Goal: Task Accomplishment & Management: Manage account settings

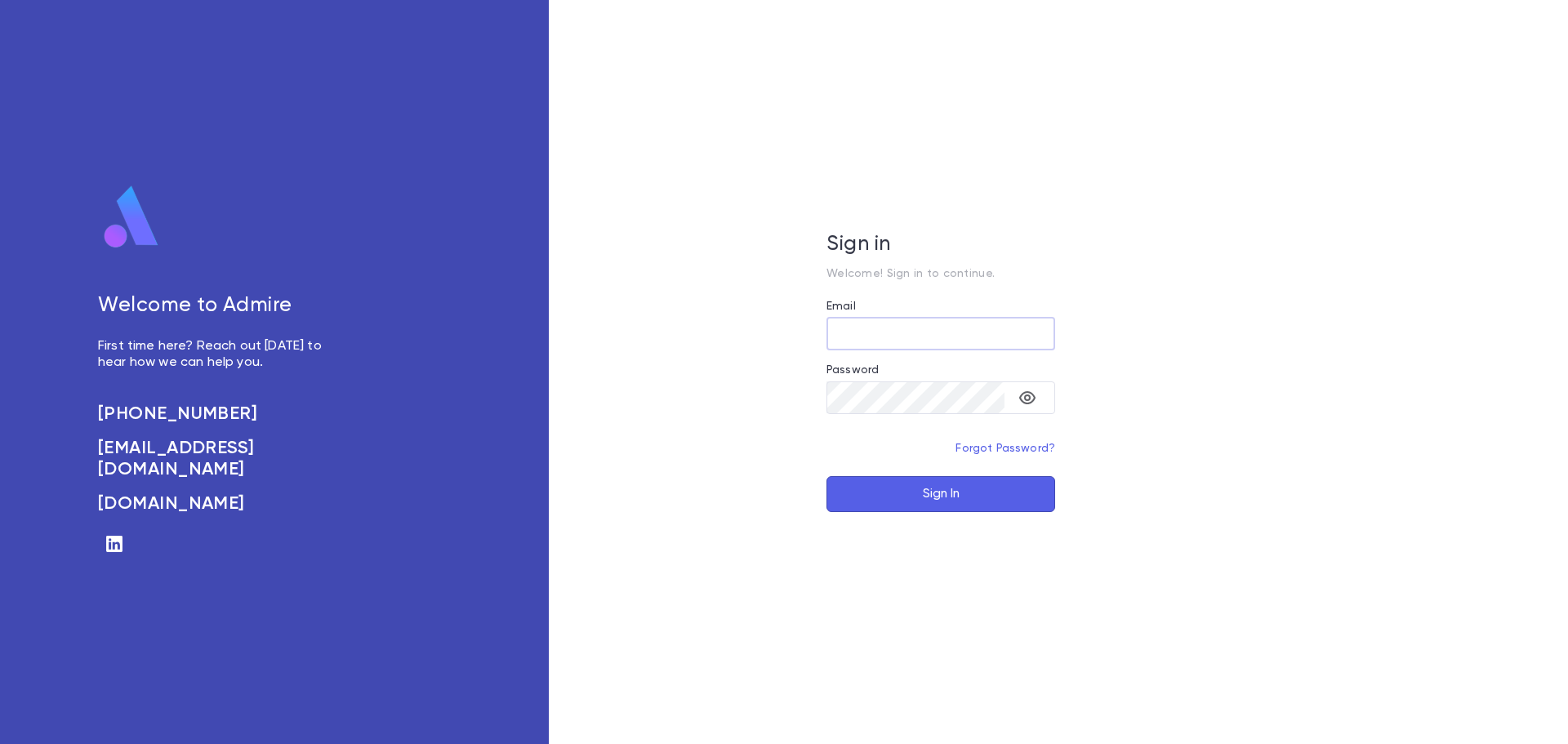
type input "**********"
click at [959, 495] on button "Sign In" at bounding box center [941, 493] width 228 height 36
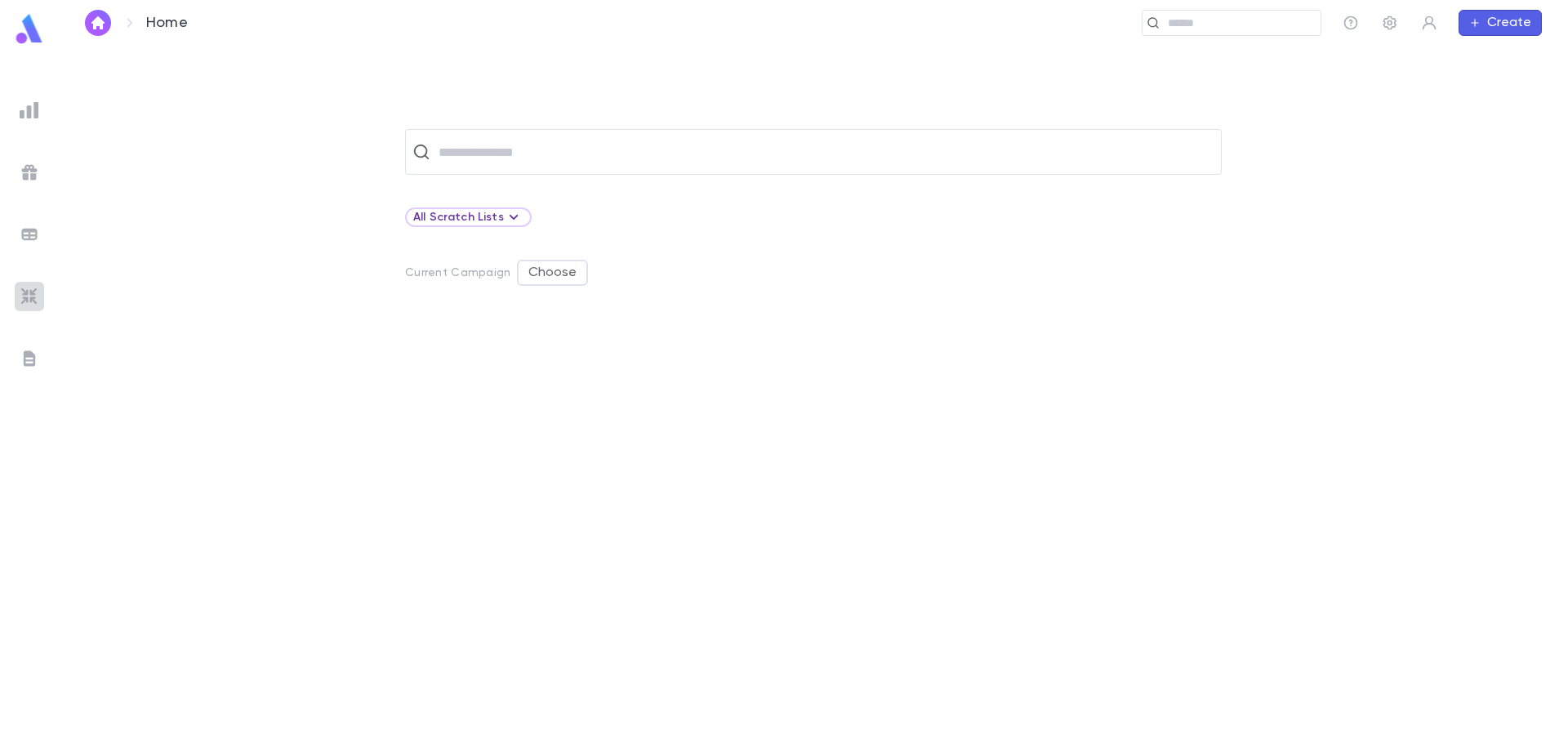
click at [34, 297] on img at bounding box center [28, 296] width 19 height 19
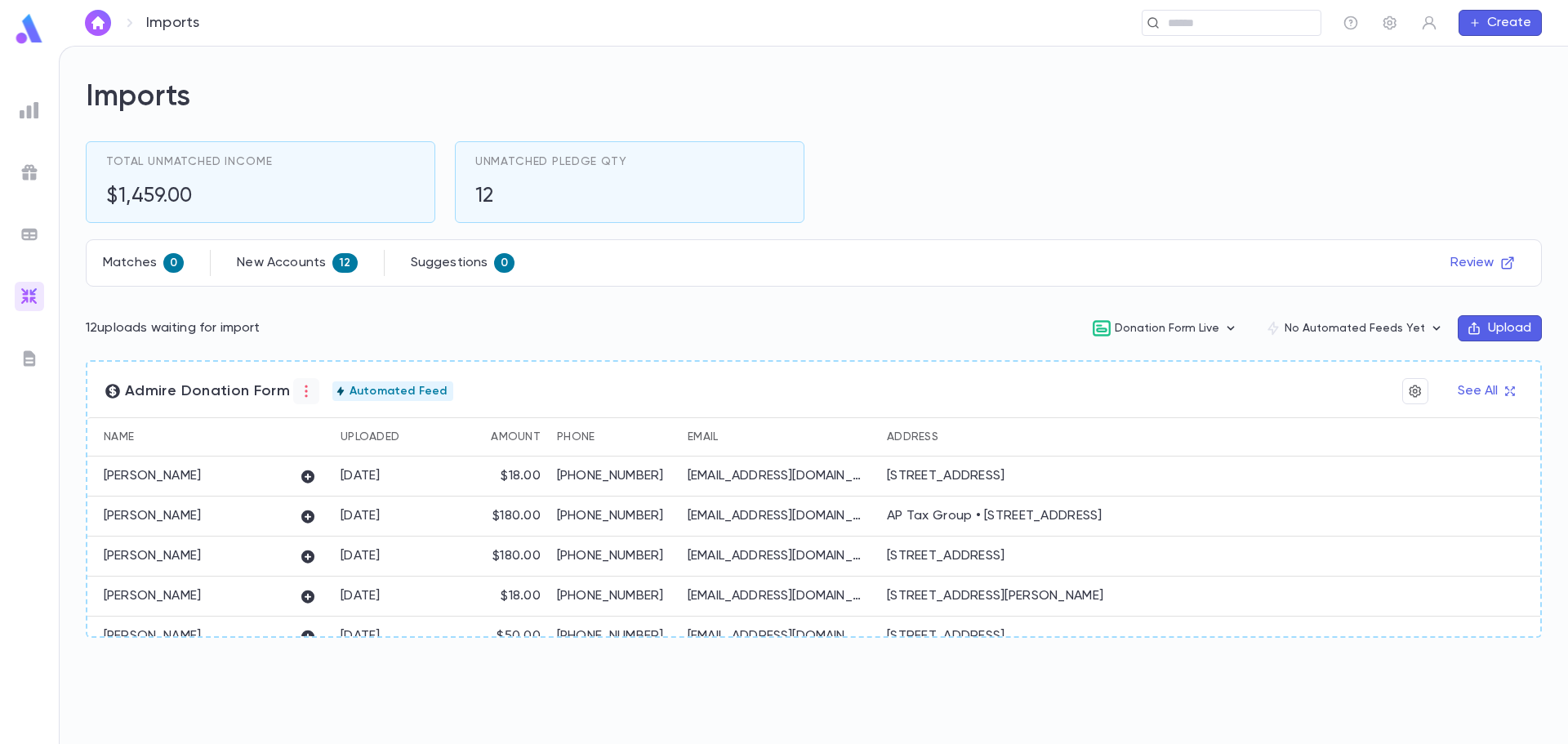
click at [301, 394] on icon "button" at bounding box center [306, 391] width 16 height 16
click at [321, 444] on li "Unmatched" at bounding box center [339, 448] width 98 height 26
click at [422, 482] on li "Delete" at bounding box center [441, 480] width 98 height 26
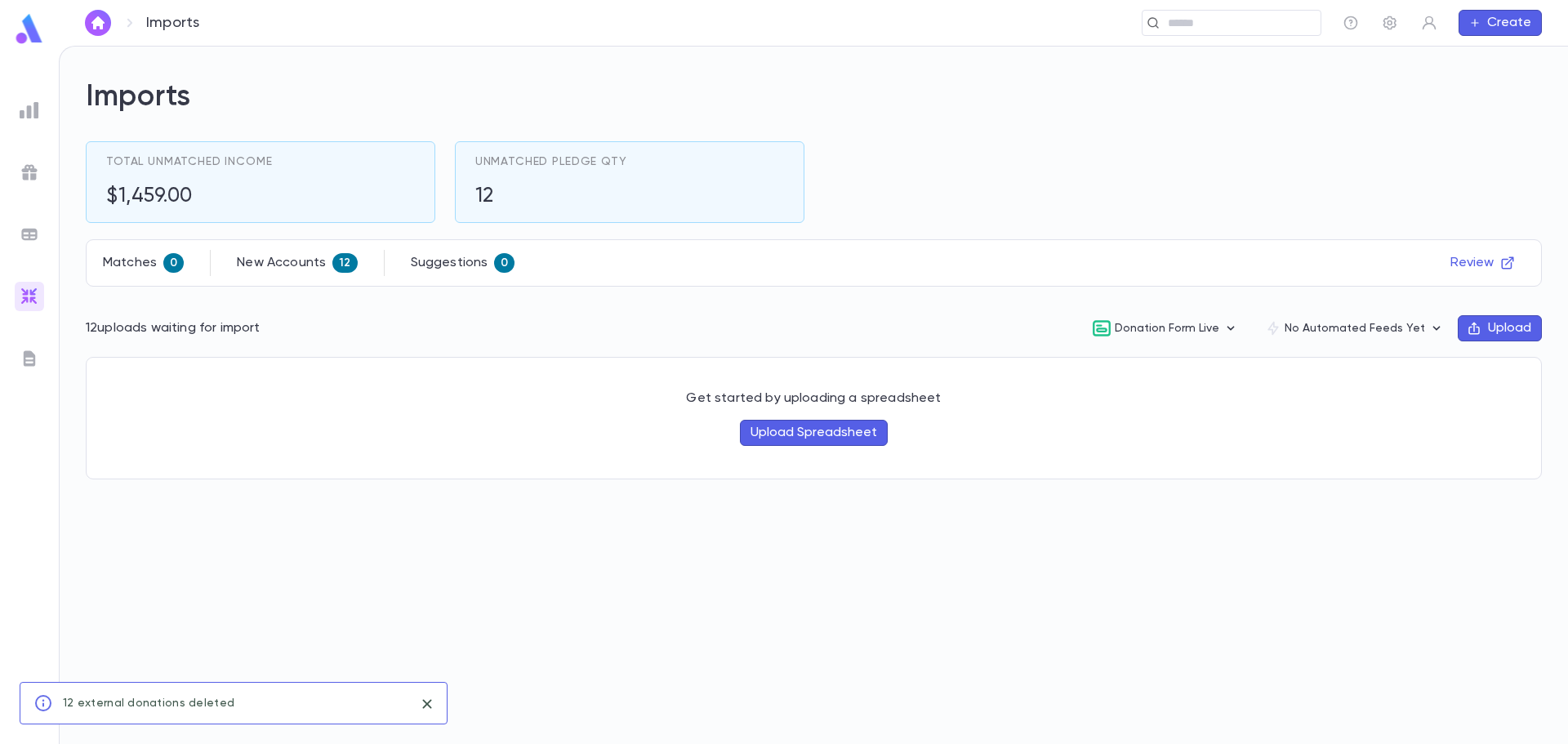
click at [424, 707] on icon "close" at bounding box center [426, 703] width 9 height 9
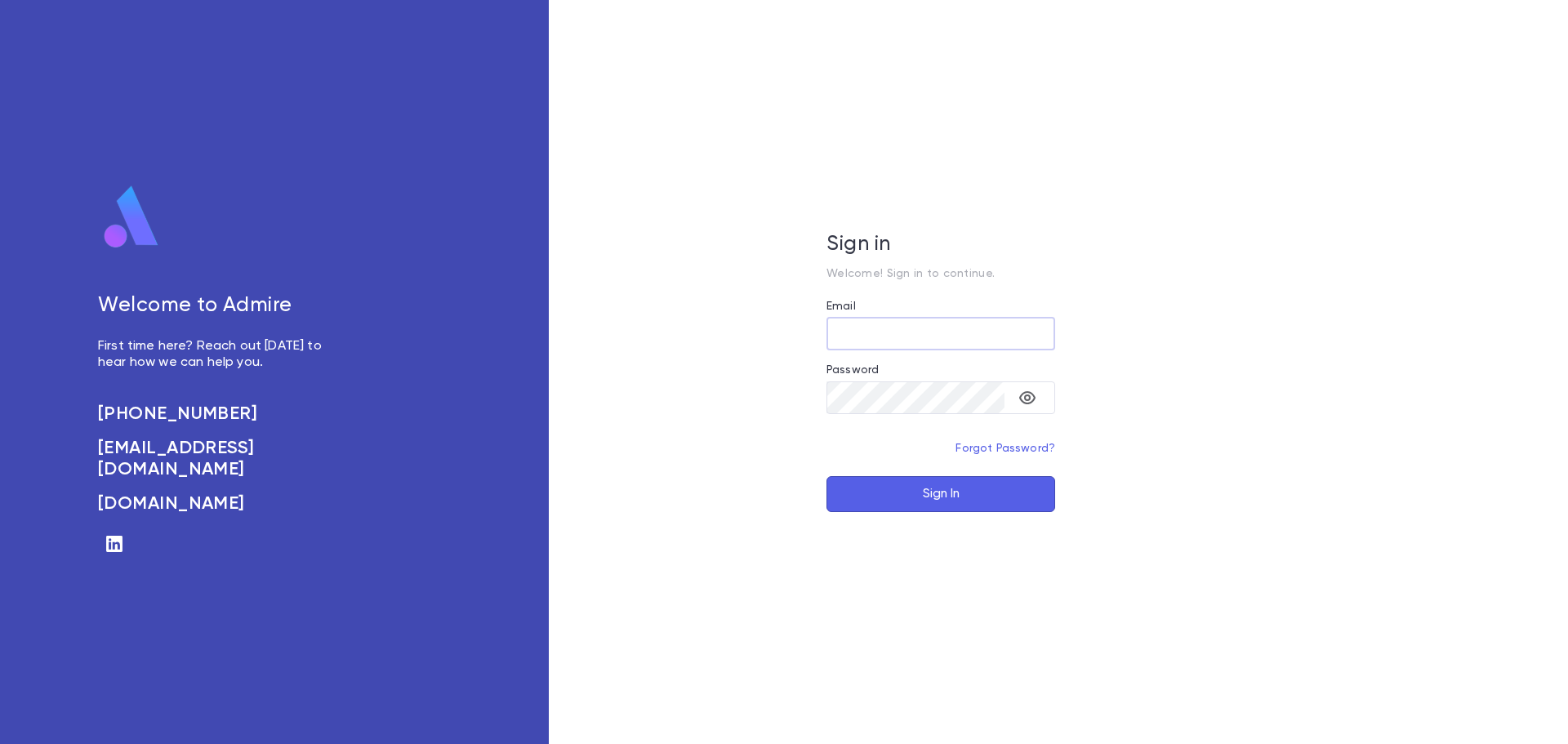
type input "**********"
click at [890, 493] on button "Sign In" at bounding box center [941, 493] width 228 height 36
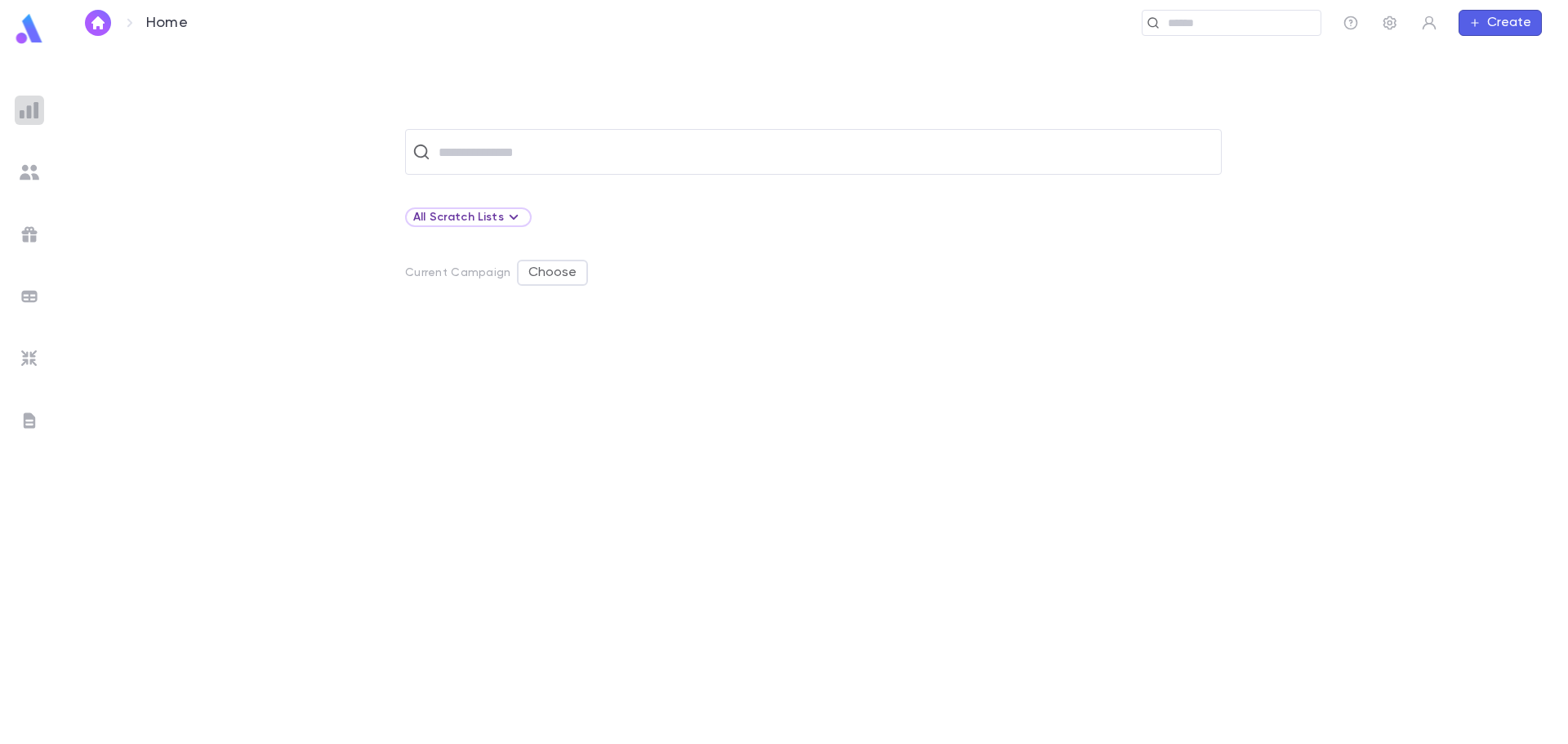
click at [29, 107] on img at bounding box center [28, 110] width 19 height 19
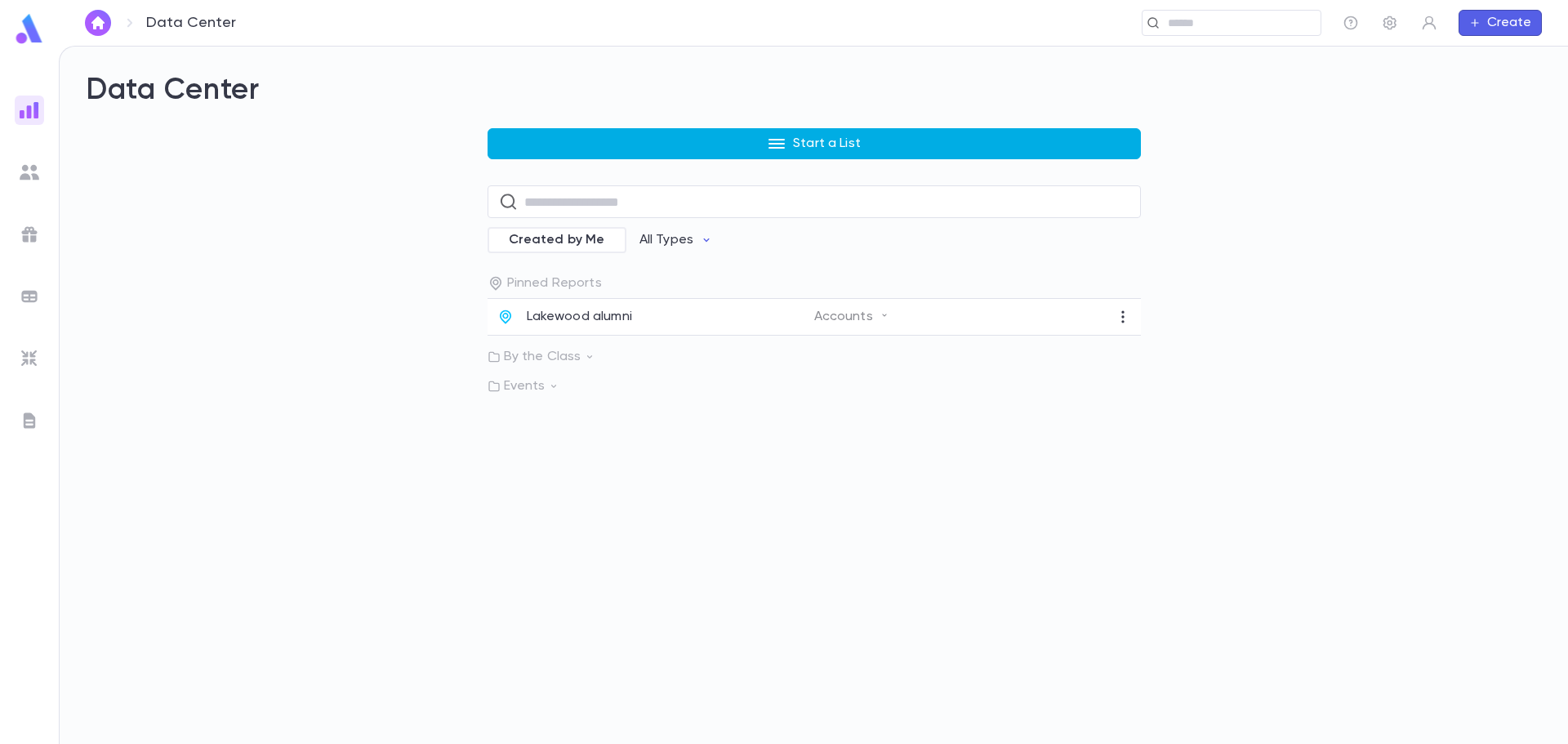
click at [814, 146] on p "Start a List" at bounding box center [826, 143] width 68 height 16
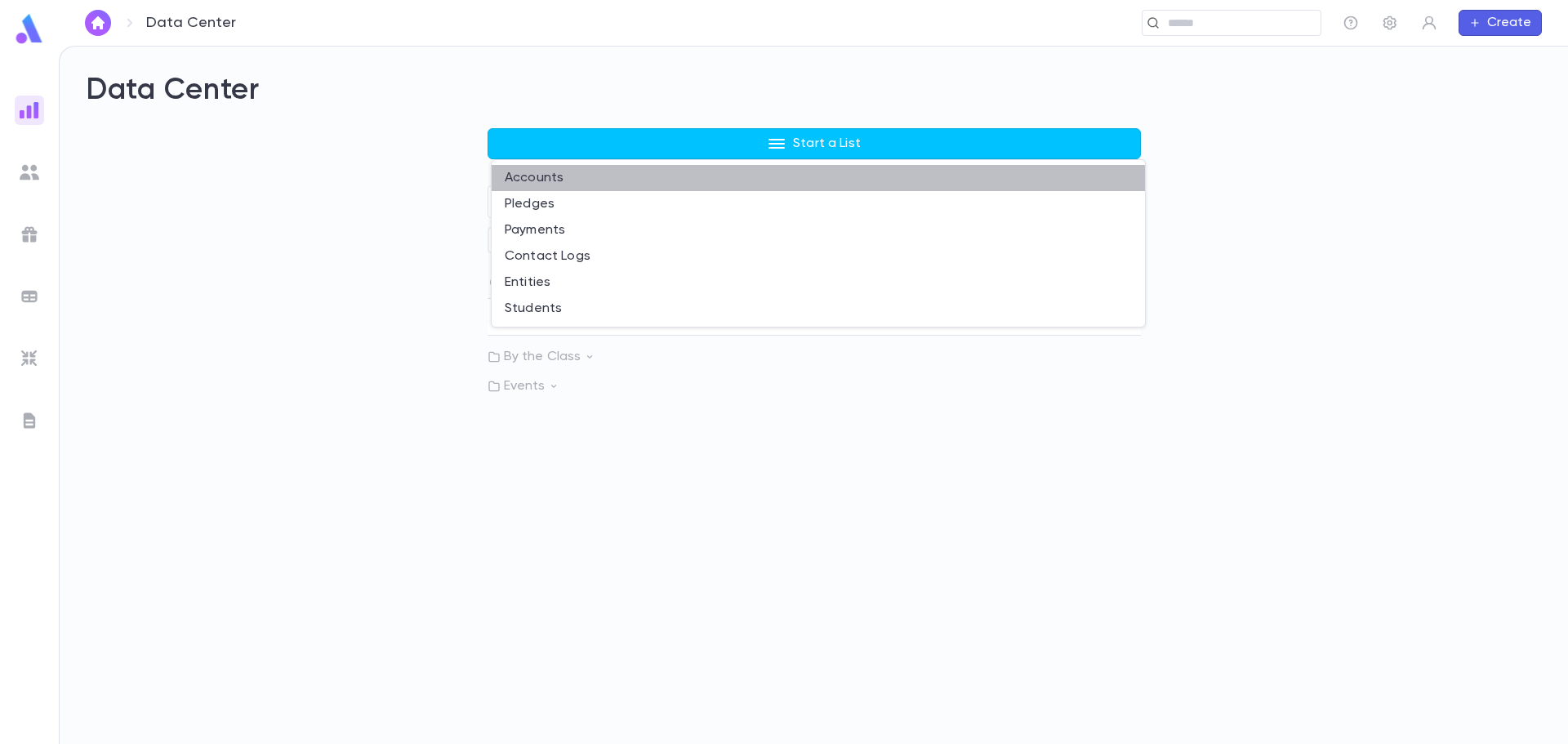
click at [557, 181] on li "Accounts" at bounding box center [817, 178] width 653 height 26
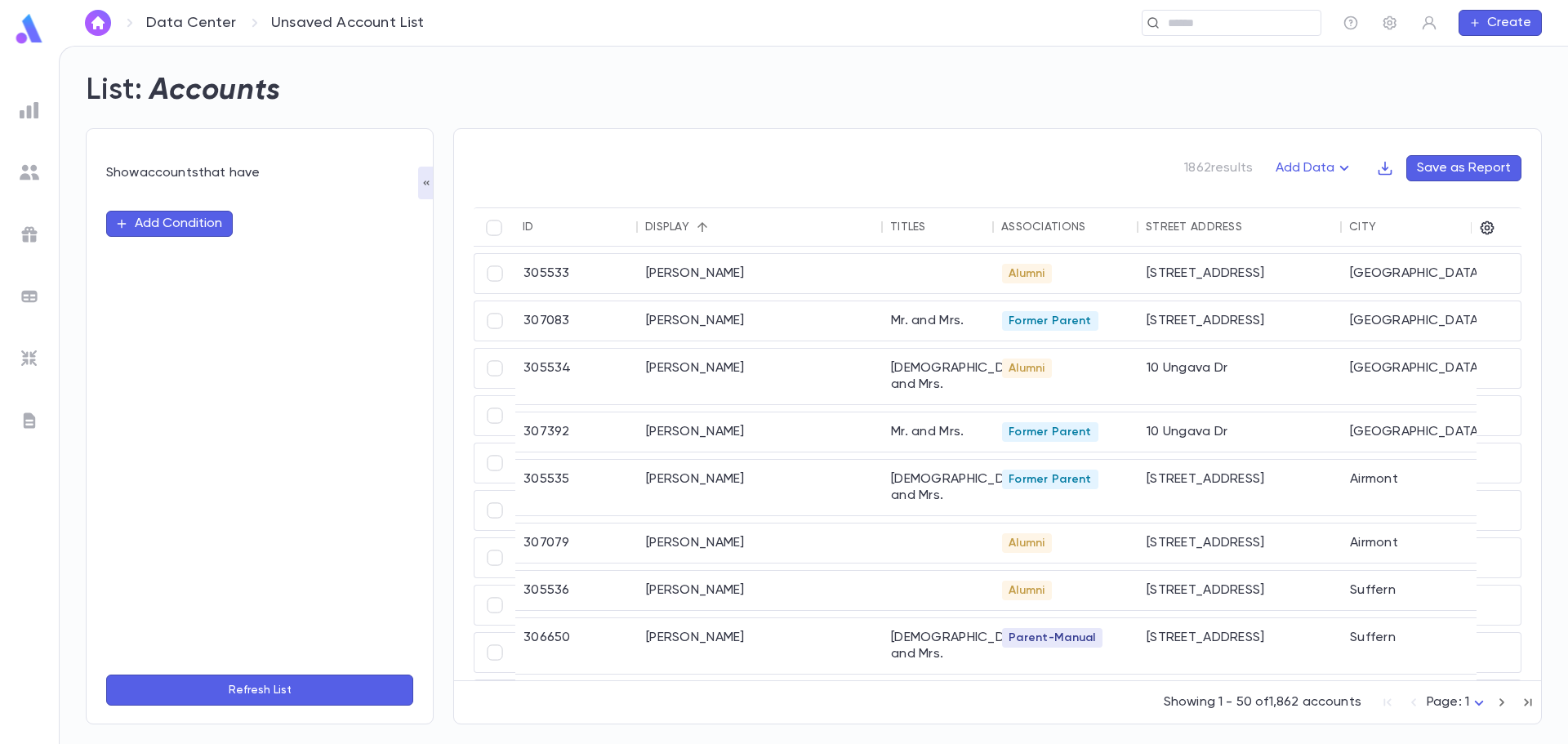
click at [1444, 173] on button "Save as Report" at bounding box center [1464, 168] width 115 height 26
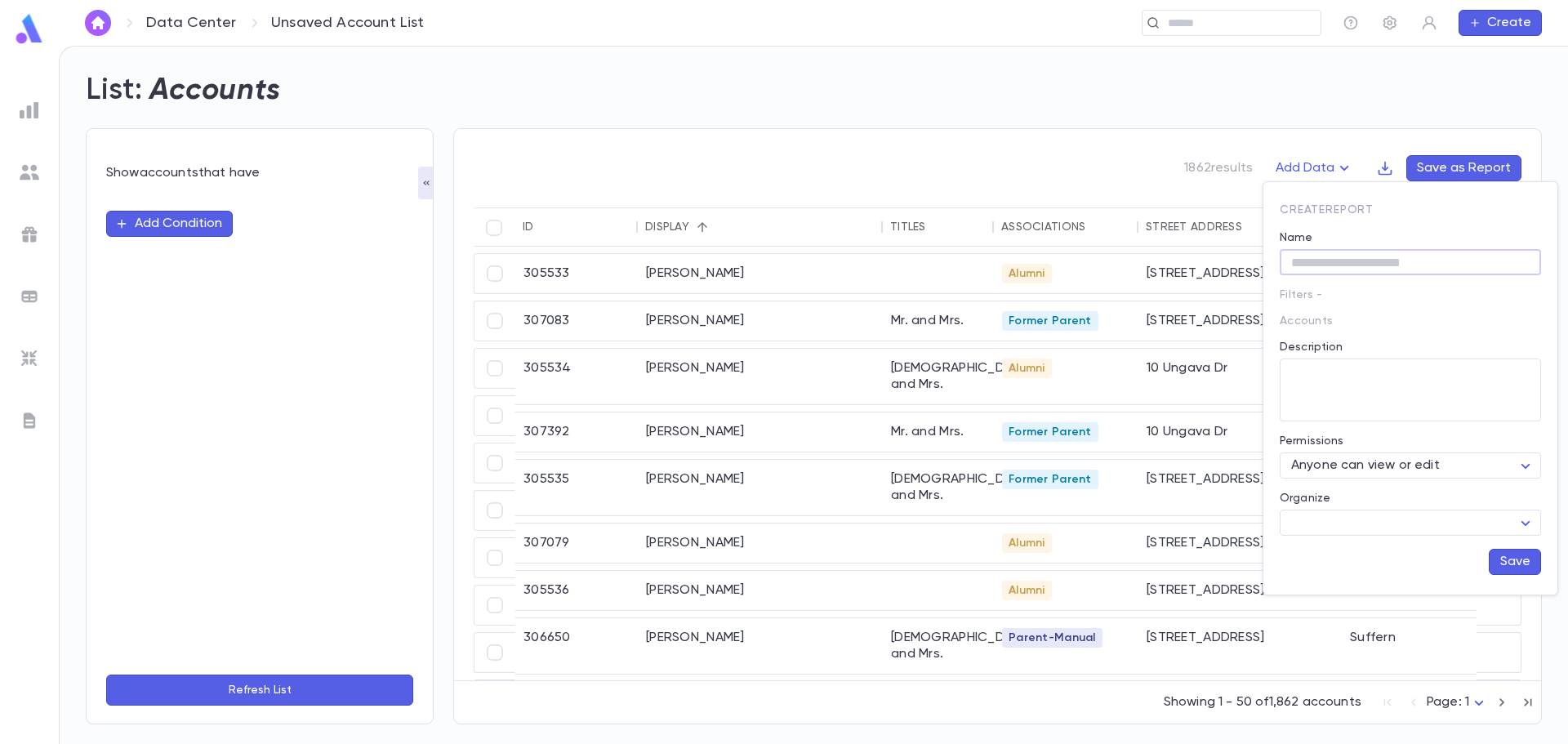
click at [1368, 261] on input "Name" at bounding box center [1410, 263] width 261 height 26
type input "****"
click at [1494, 467] on body "Data Center Unsaved Account List ​ Create List: Accounts Show accounts that hav…" at bounding box center [784, 394] width 1568 height 697
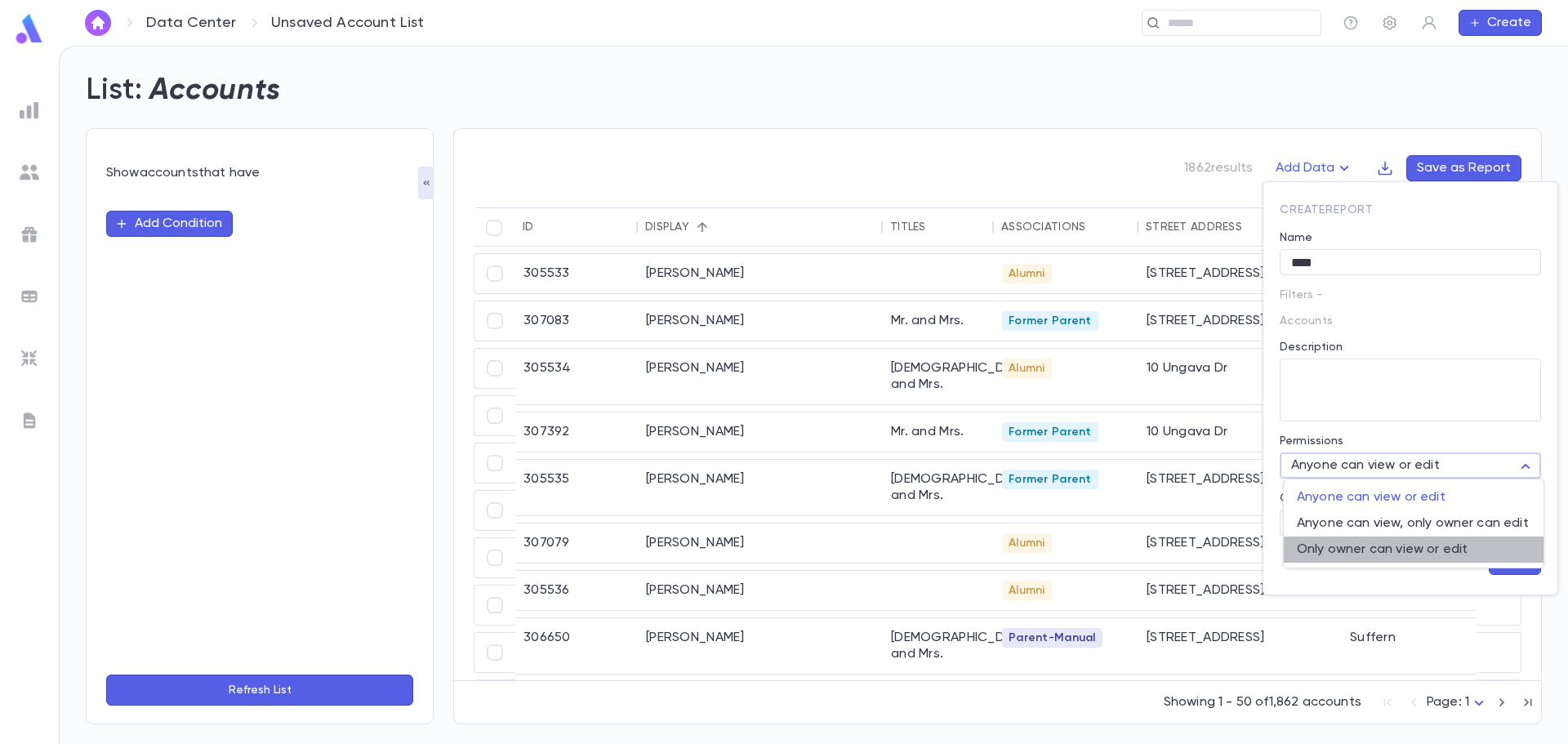
click at [1428, 549] on span "Only owner can view or edit" at bounding box center [1414, 550] width 234 height 16
type input "**********"
click at [1514, 559] on button "Save" at bounding box center [1514, 561] width 52 height 26
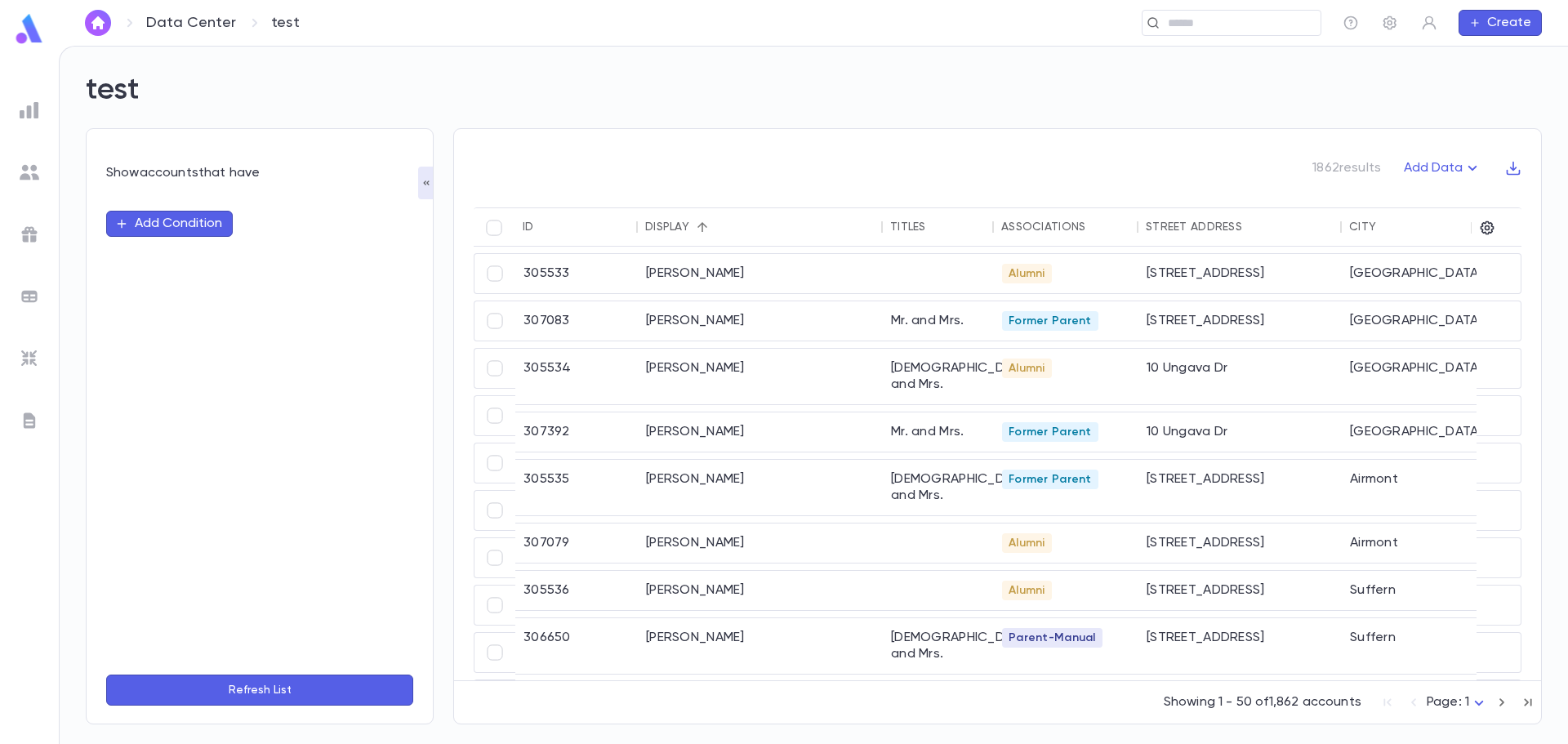
click at [204, 228] on button "Add Condition" at bounding box center [169, 224] width 127 height 26
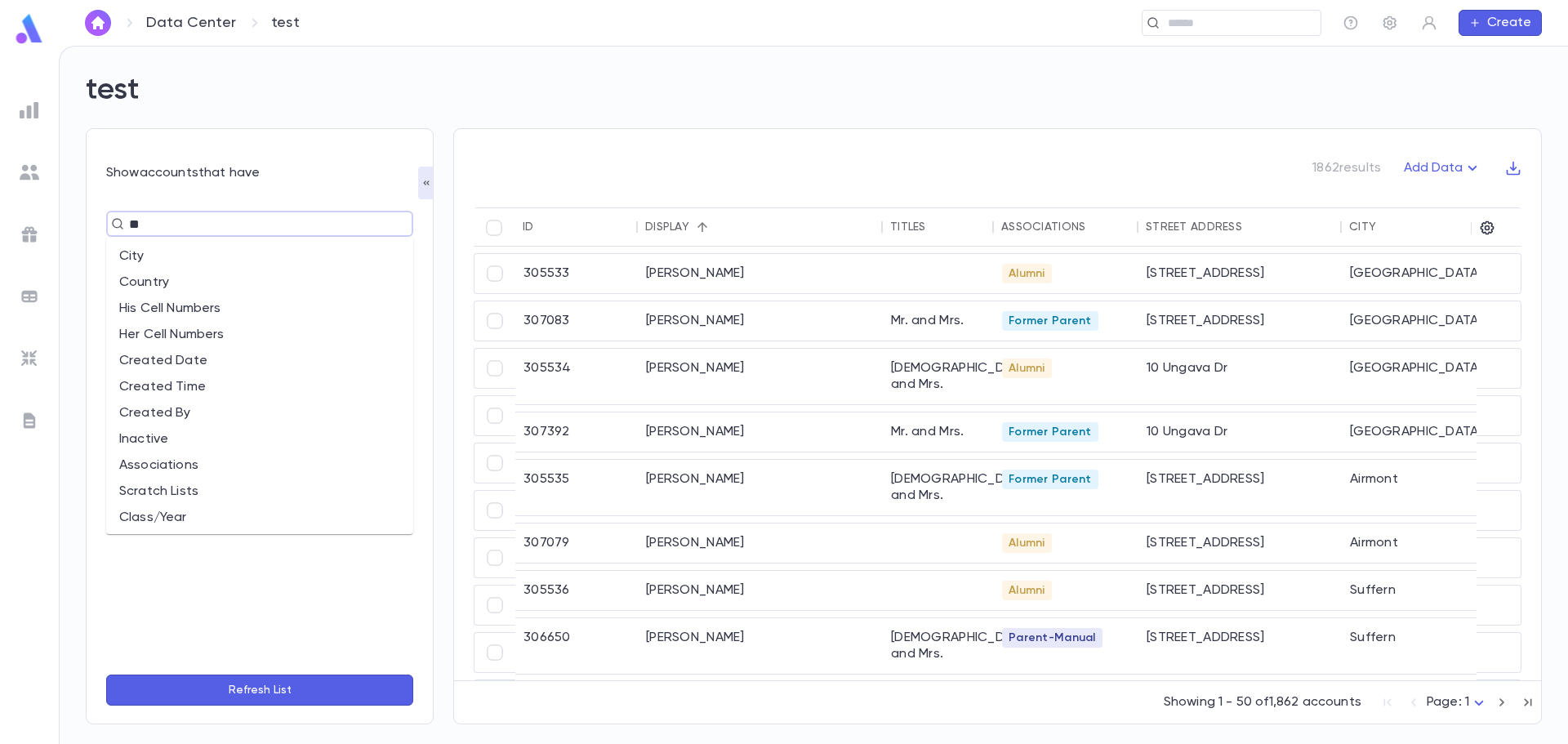
type input "***"
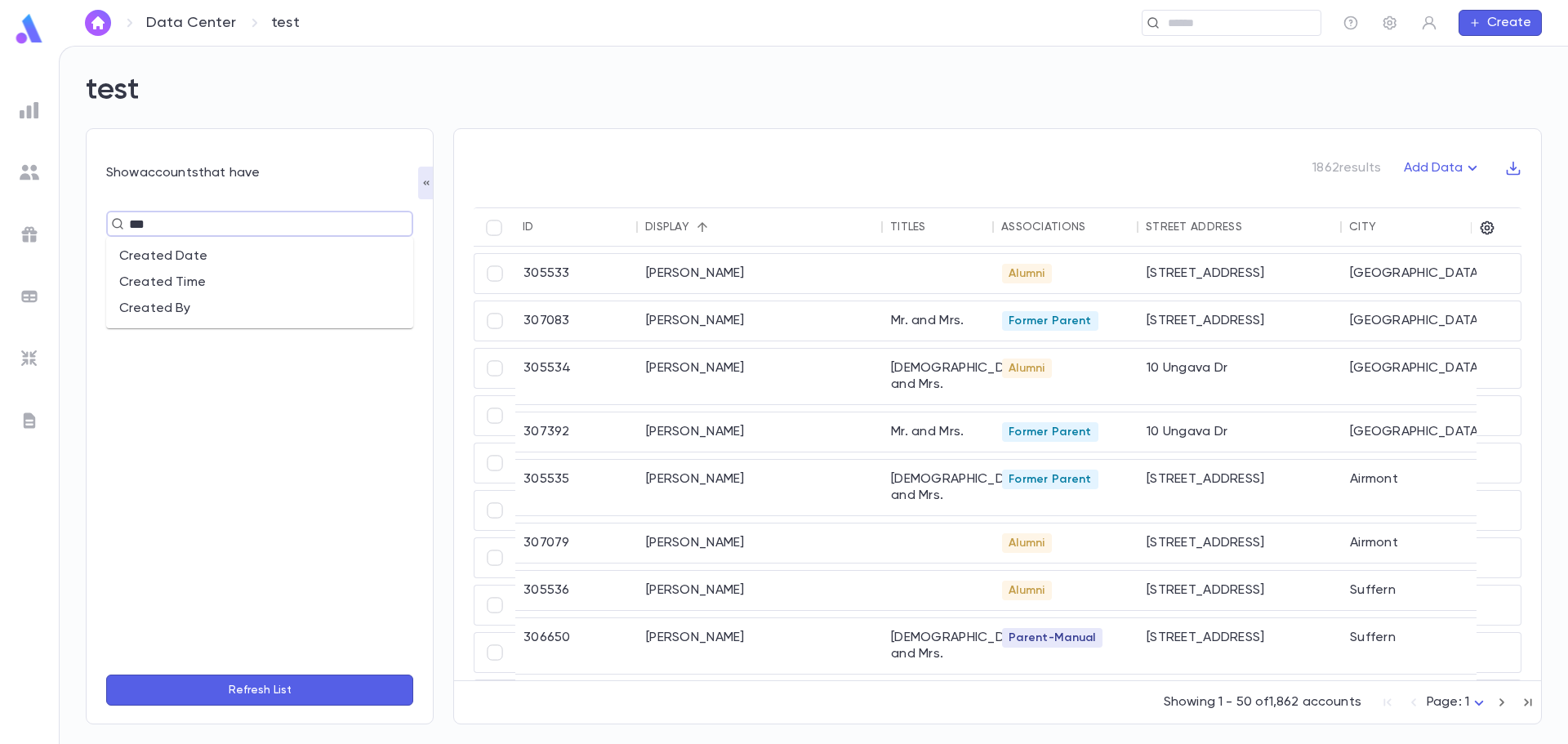
drag, startPoint x: 185, startPoint y: 218, endPoint x: 130, endPoint y: 234, distance: 57.3
click at [130, 234] on input "***" at bounding box center [253, 223] width 258 height 23
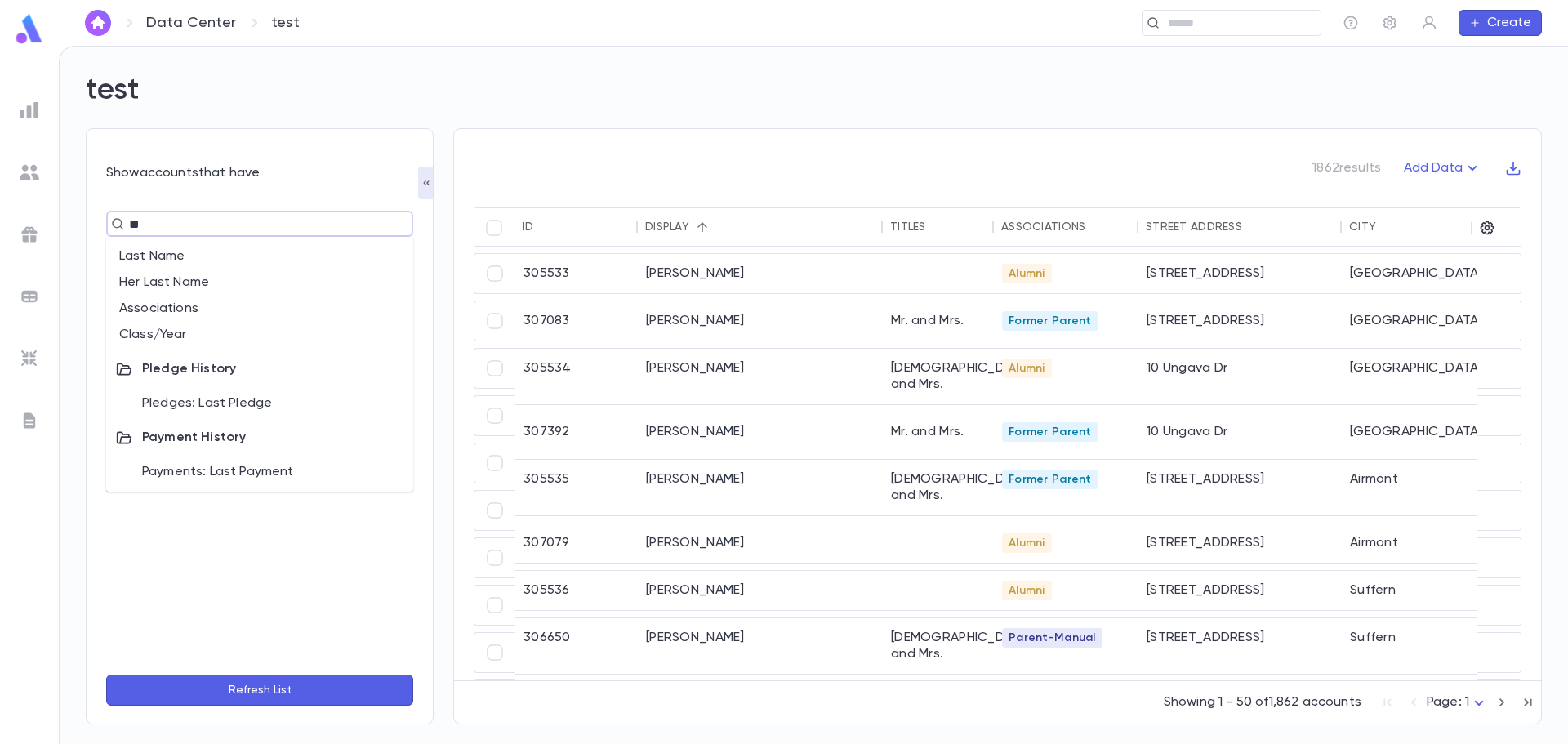
type input "***"
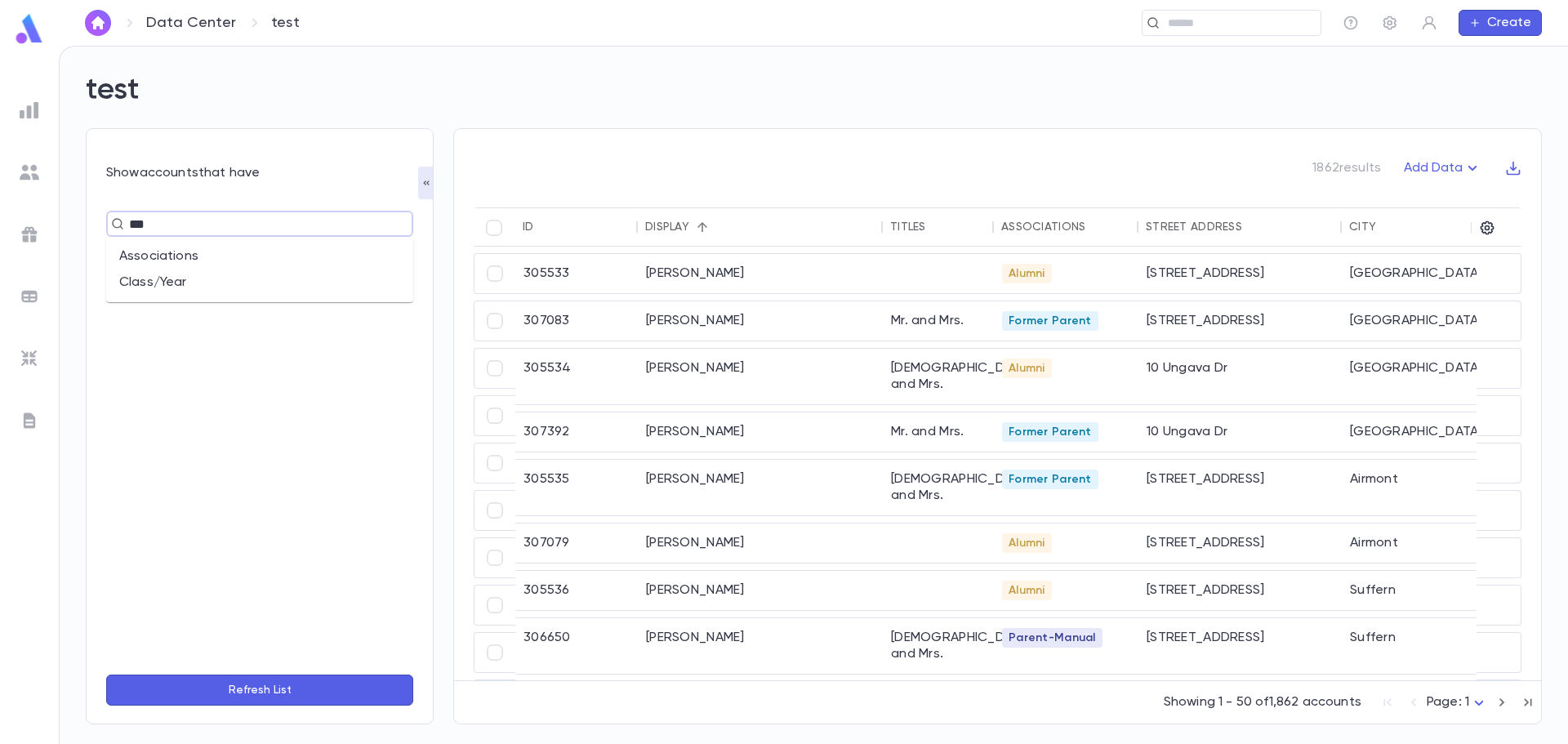
click at [165, 265] on li "Associations" at bounding box center [259, 256] width 307 height 26
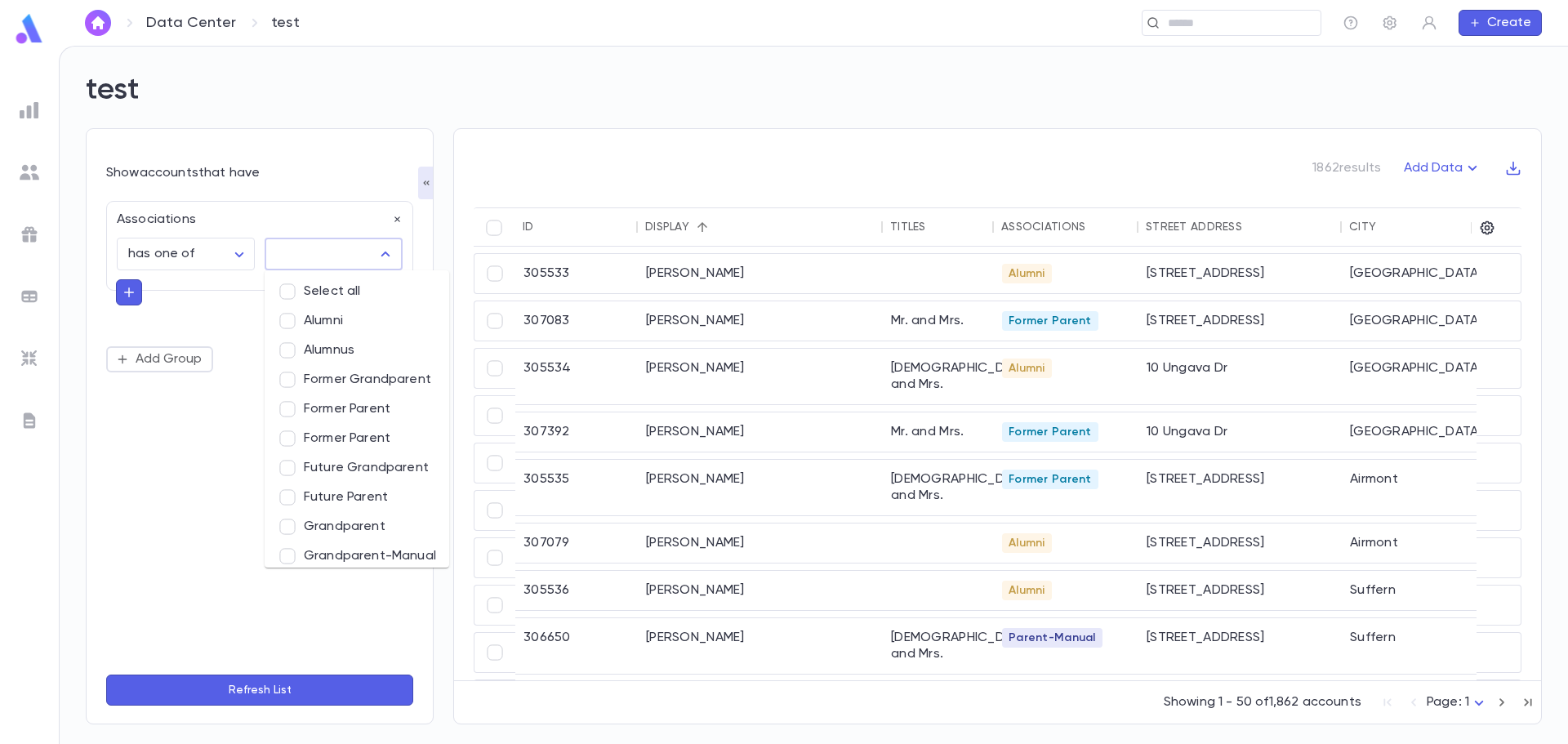
click at [343, 247] on input "text" at bounding box center [321, 254] width 99 height 31
click at [335, 520] on li "Grandparent" at bounding box center [357, 527] width 184 height 29
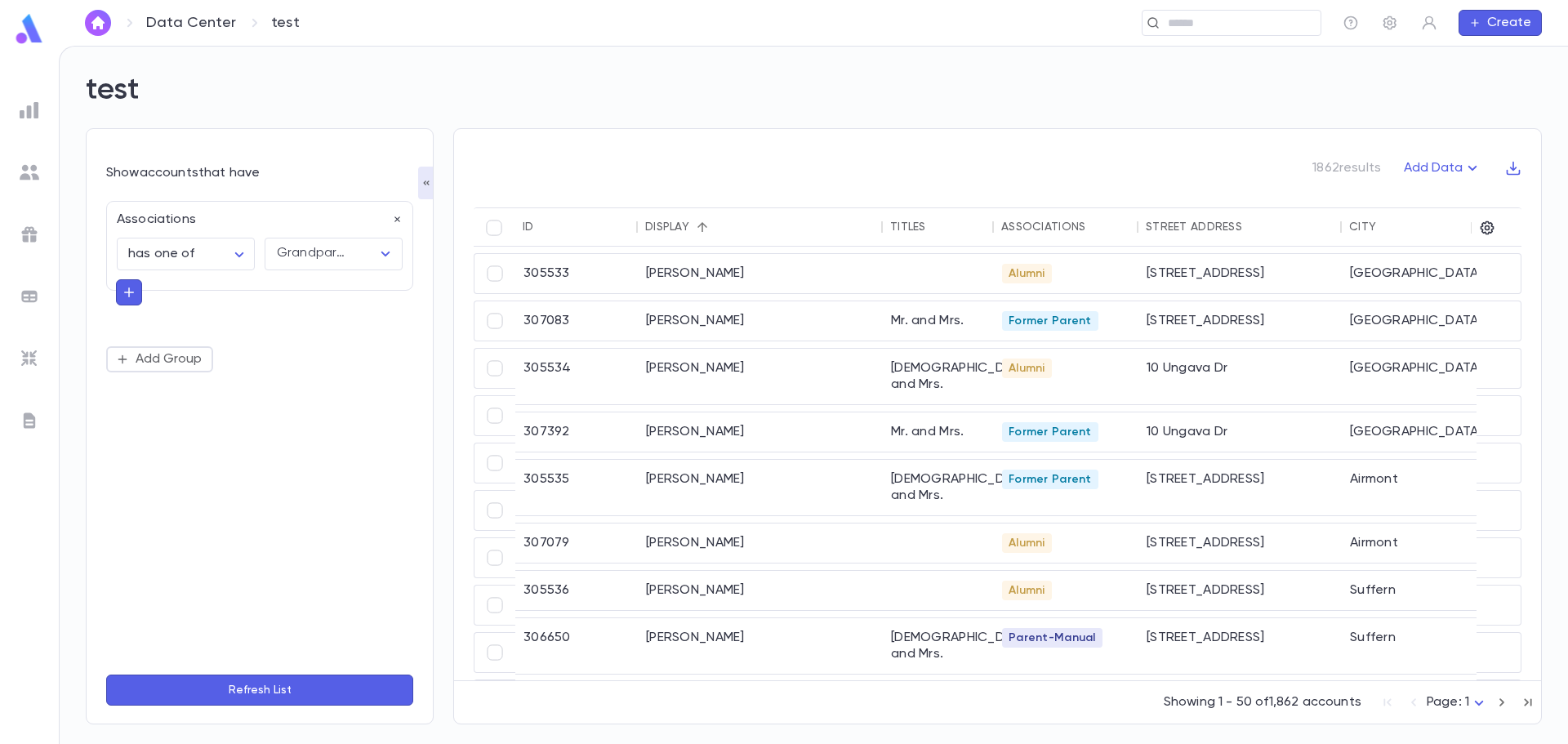
click at [259, 689] on button "Refresh List" at bounding box center [259, 690] width 307 height 31
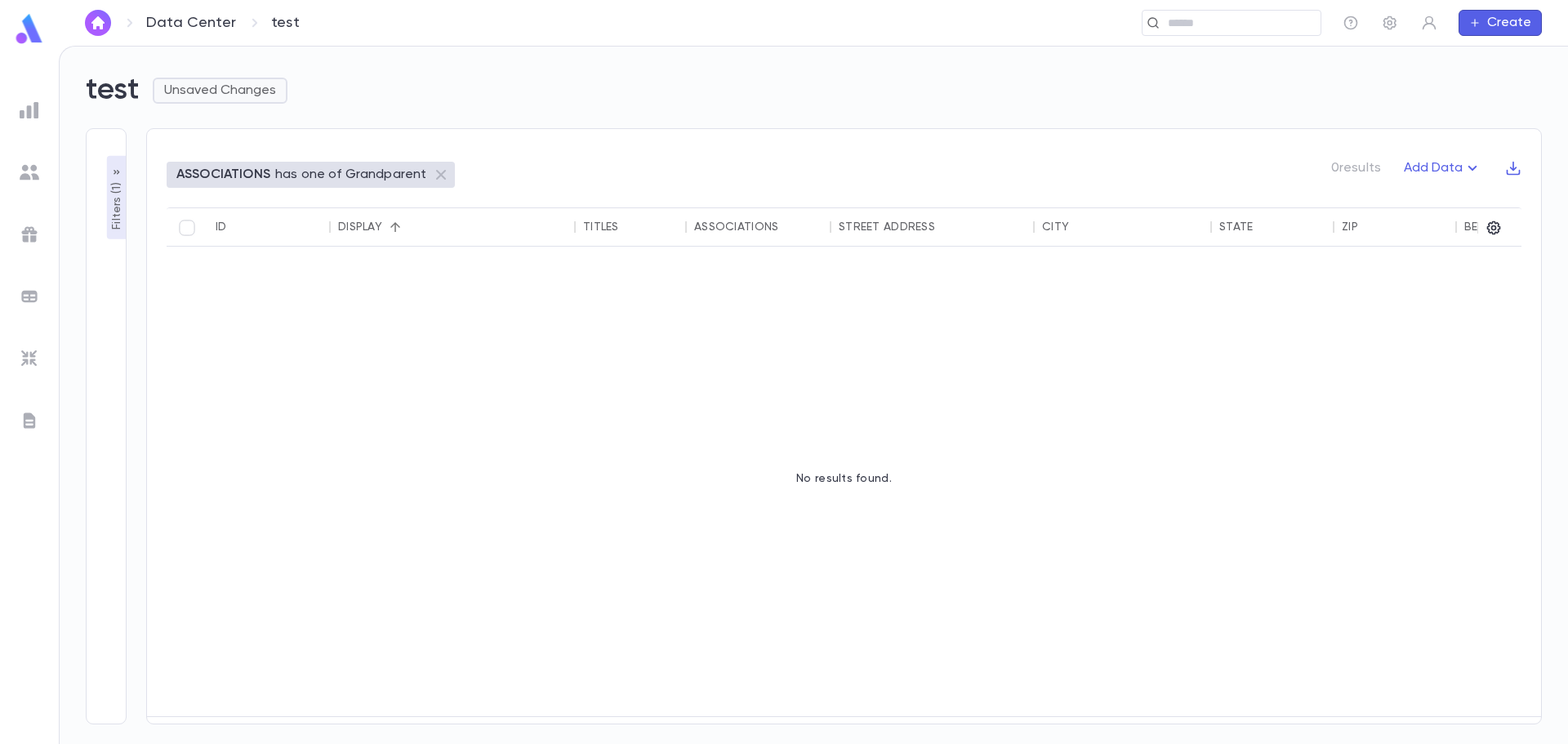
click at [274, 90] on button "Unsaved Changes" at bounding box center [220, 90] width 135 height 26
click at [257, 126] on li "Save Changes to Report" at bounding box center [247, 122] width 181 height 26
click at [44, 111] on ul at bounding box center [29, 415] width 58 height 655
click at [28, 113] on img at bounding box center [28, 110] width 19 height 19
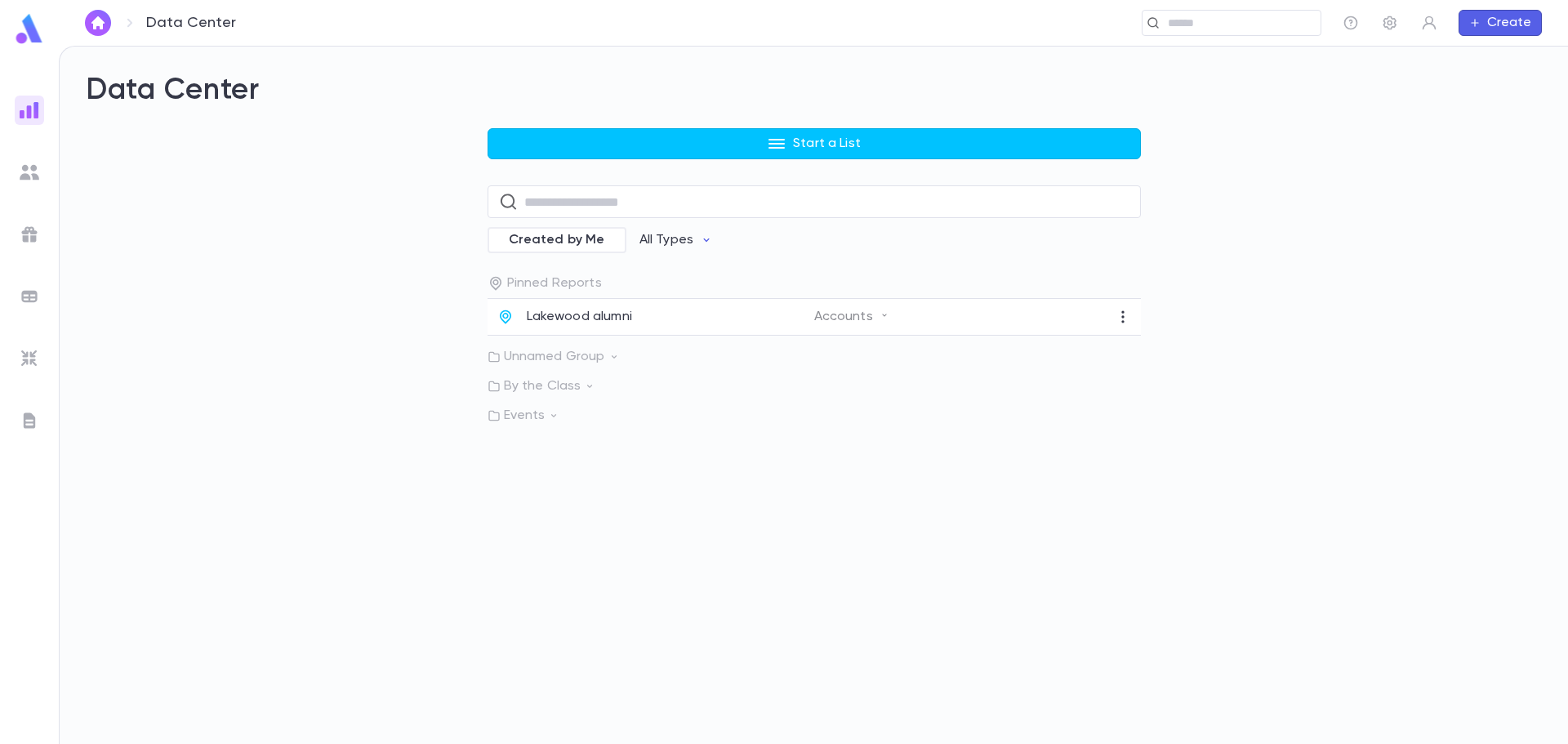
click at [604, 361] on p "Unnamed Group" at bounding box center [814, 357] width 653 height 16
click at [1121, 403] on div "test Accounts" at bounding box center [814, 391] width 653 height 37
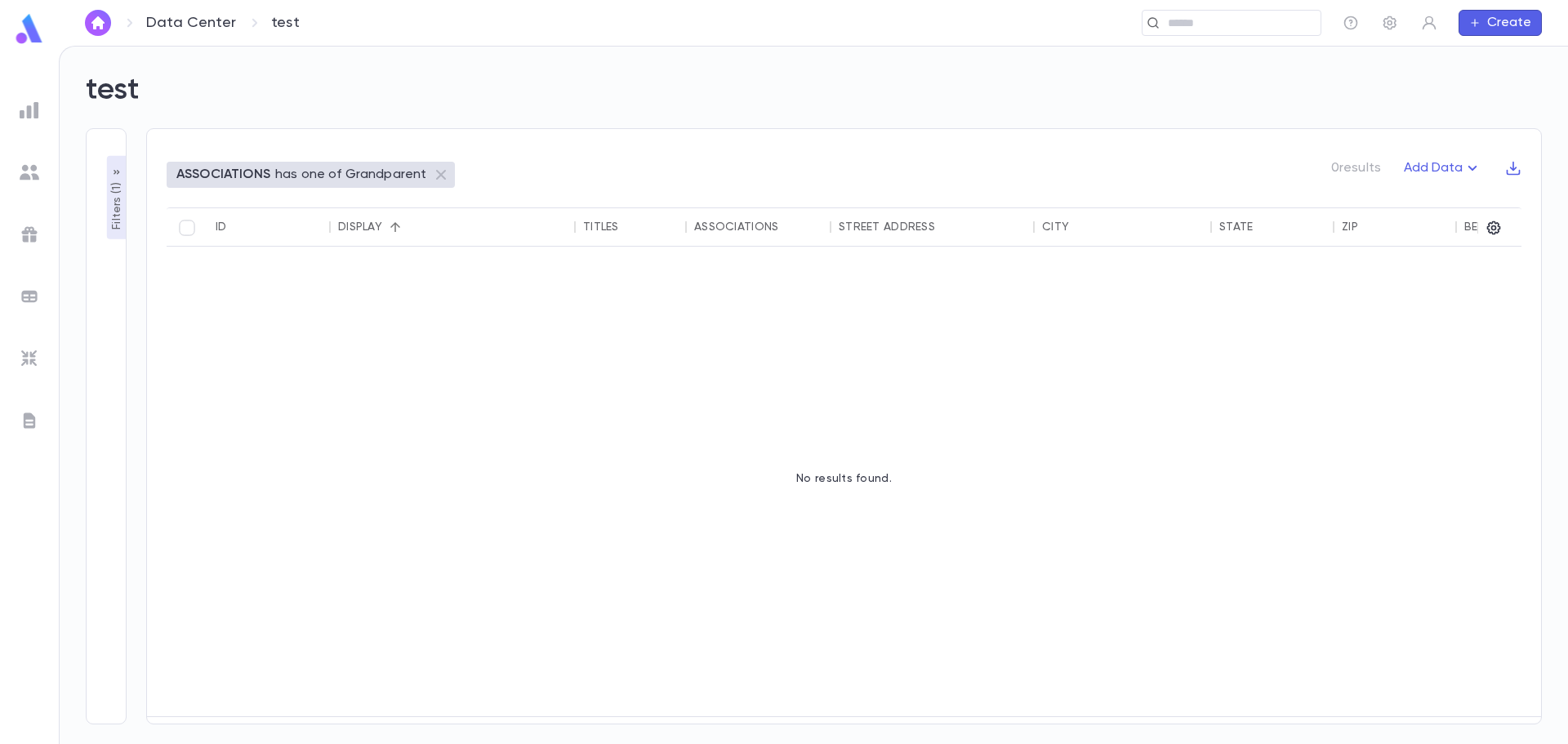
click at [32, 105] on img at bounding box center [28, 110] width 19 height 19
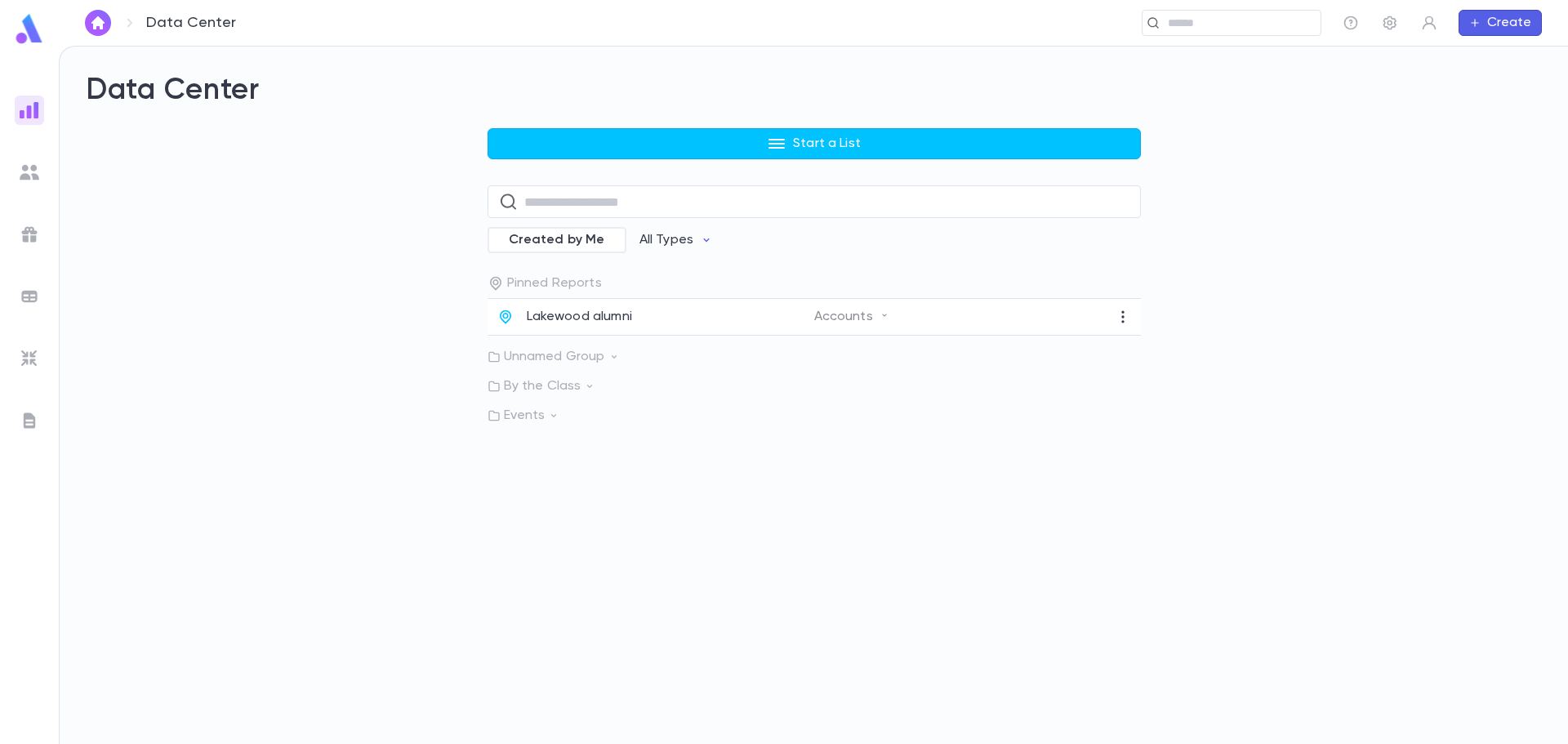
click at [1094, 361] on p "Unnamed Group" at bounding box center [814, 357] width 653 height 16
click at [1123, 401] on div "test Accounts" at bounding box center [814, 391] width 653 height 37
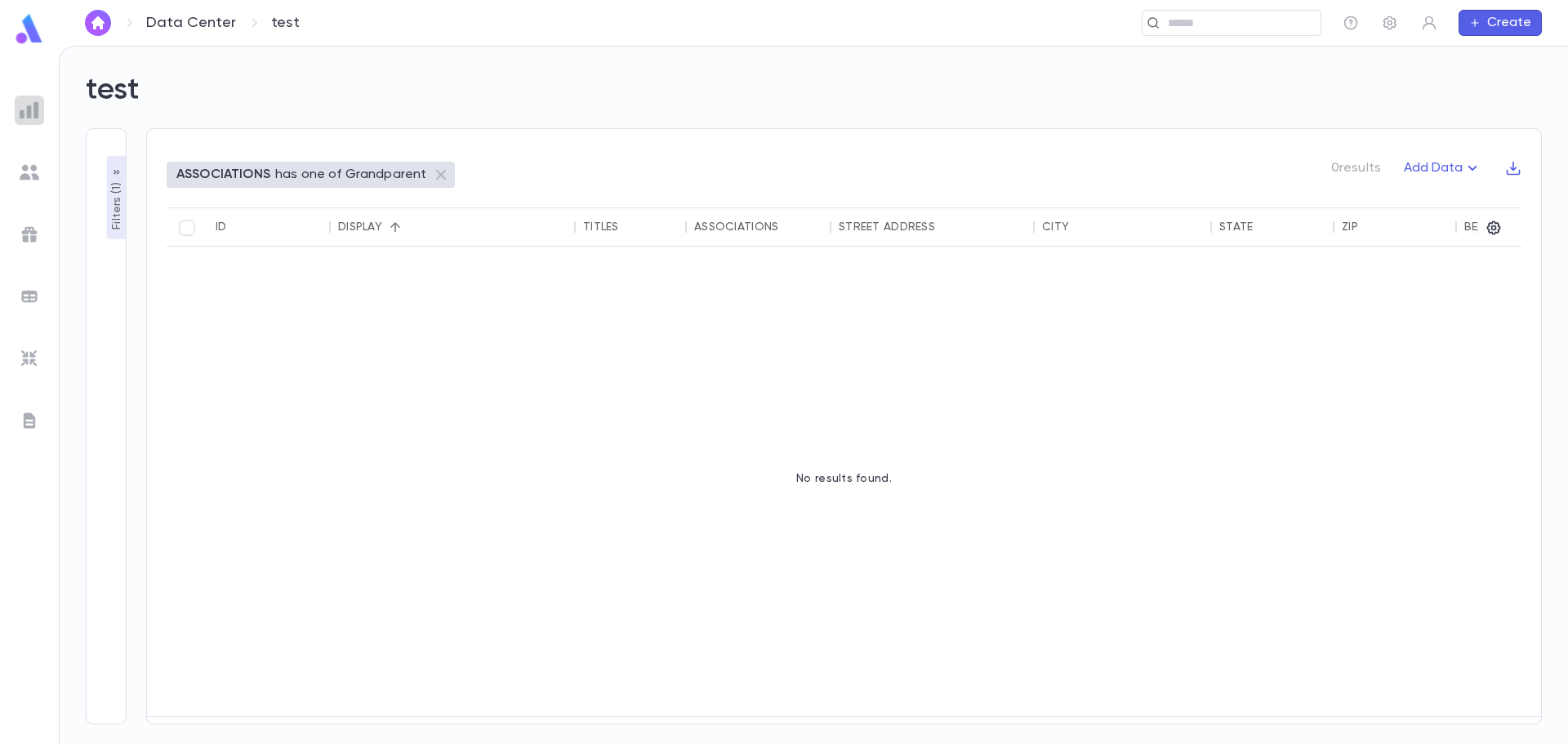
click at [27, 111] on img at bounding box center [28, 110] width 19 height 19
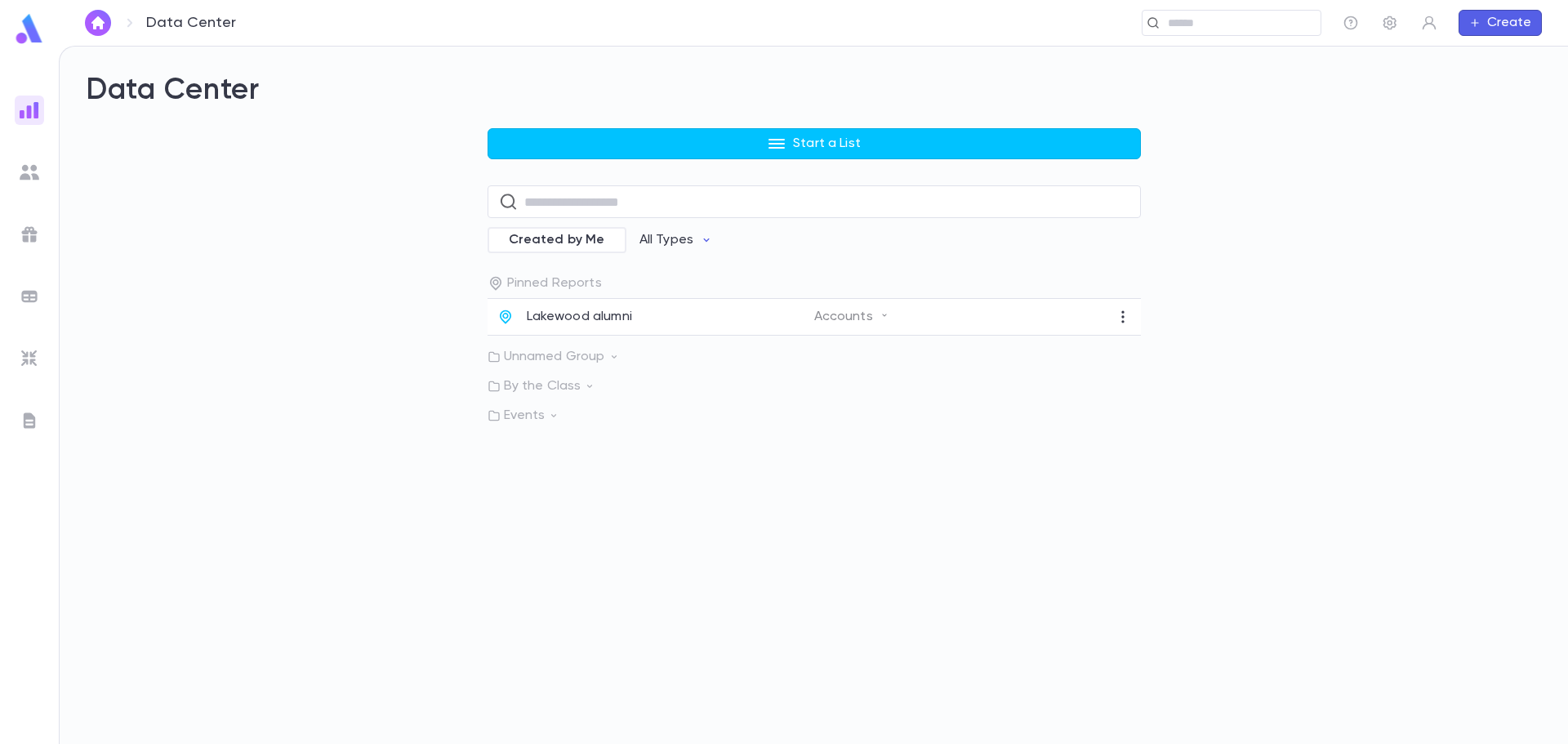
drag, startPoint x: 1115, startPoint y: 317, endPoint x: 1000, endPoint y: 321, distance: 115.1
click at [1035, 320] on div "Accounts" at bounding box center [972, 317] width 317 height 16
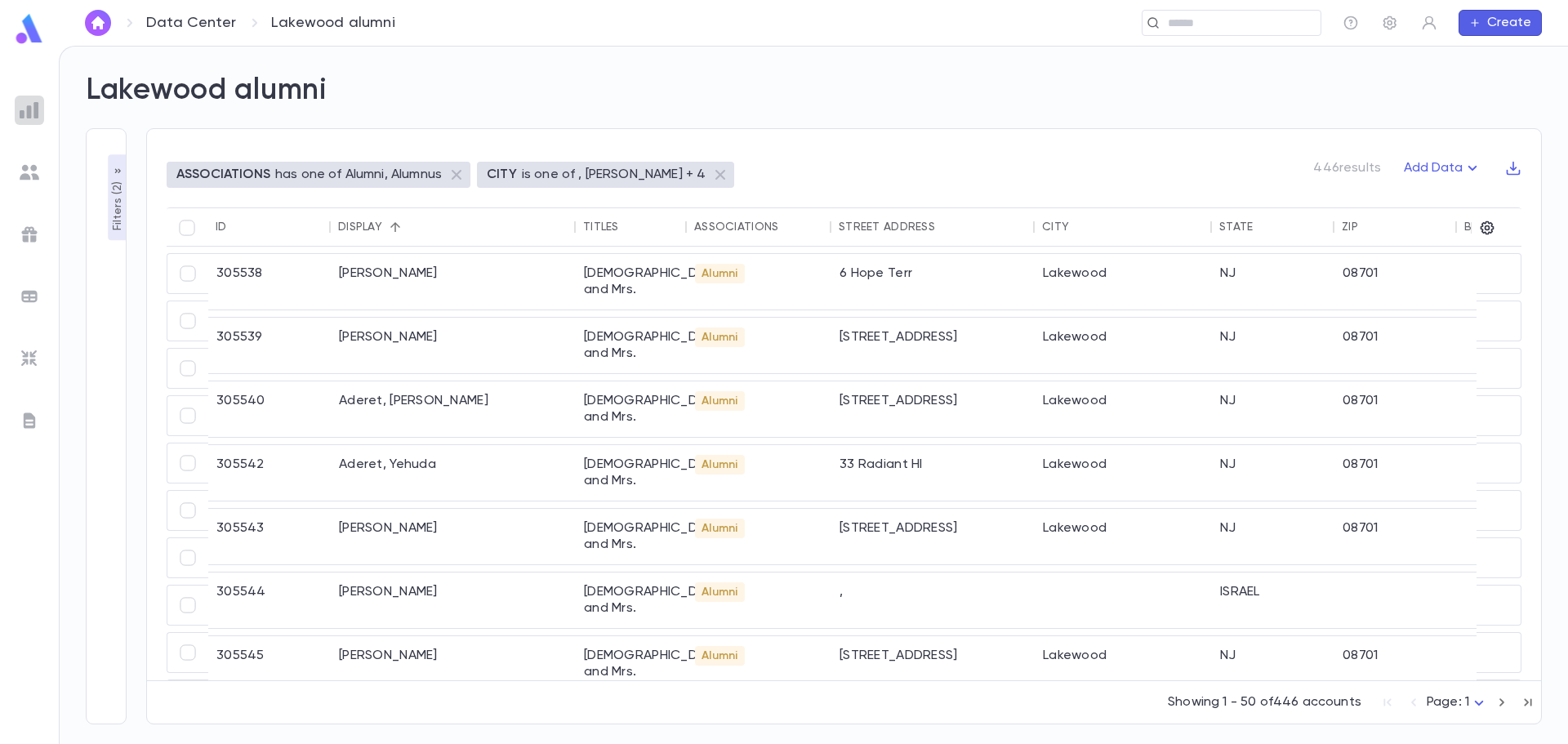
click at [26, 119] on img at bounding box center [28, 110] width 19 height 19
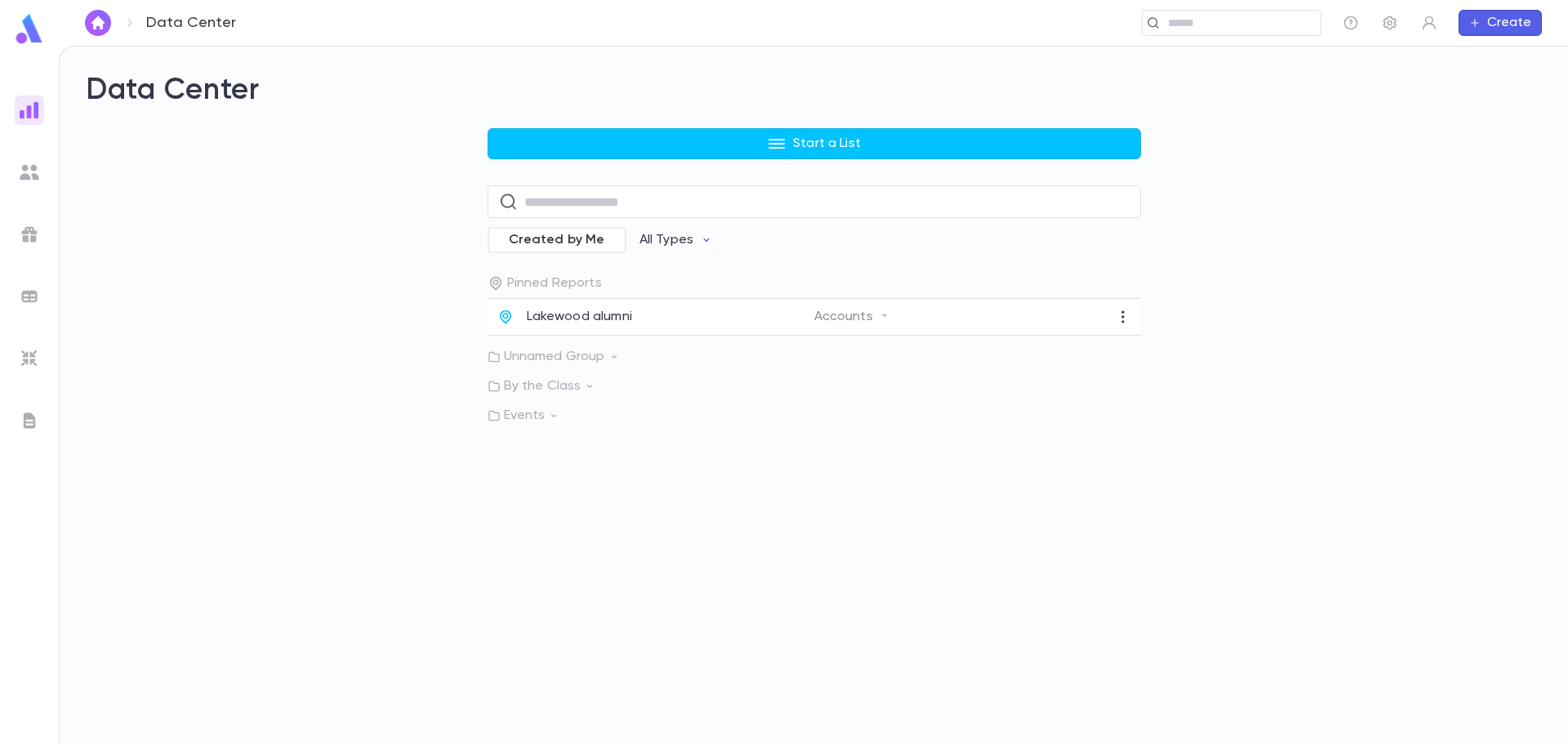
click at [537, 353] on p "Unnamed Group" at bounding box center [814, 357] width 653 height 16
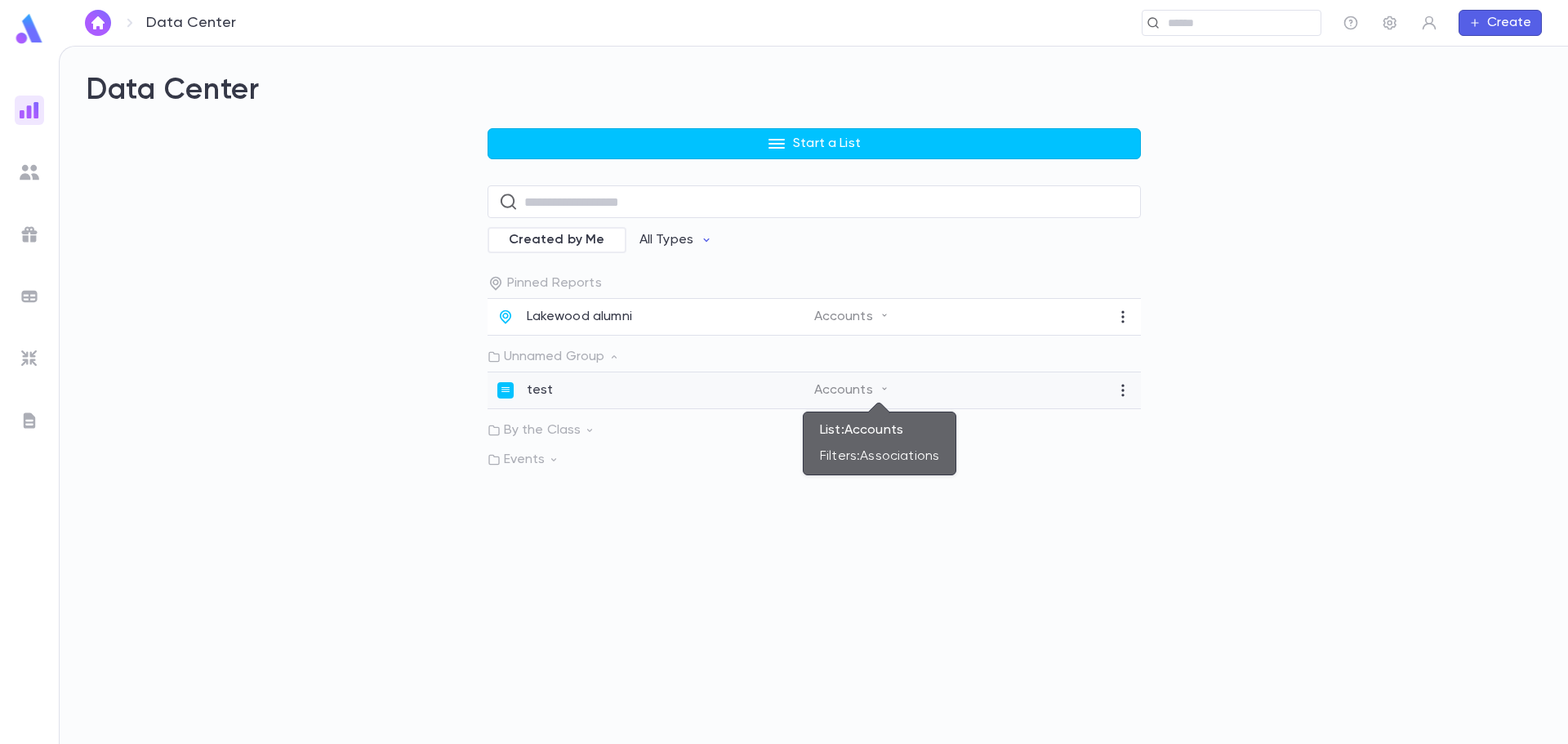
click at [879, 393] on icon at bounding box center [884, 388] width 10 height 10
click at [1122, 386] on icon "button" at bounding box center [1122, 390] width 3 height 12
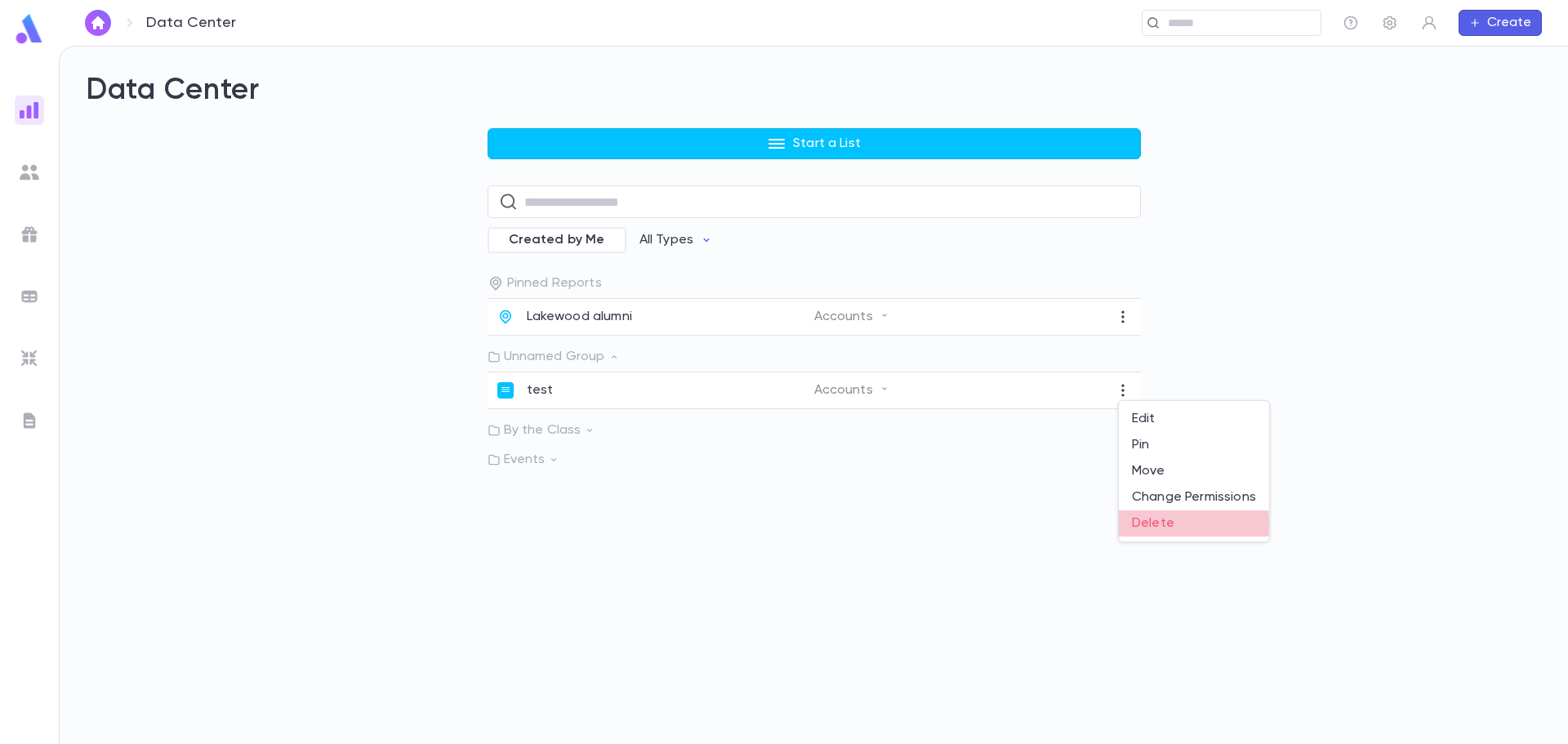
click at [1140, 524] on li "Delete" at bounding box center [1194, 523] width 151 height 26
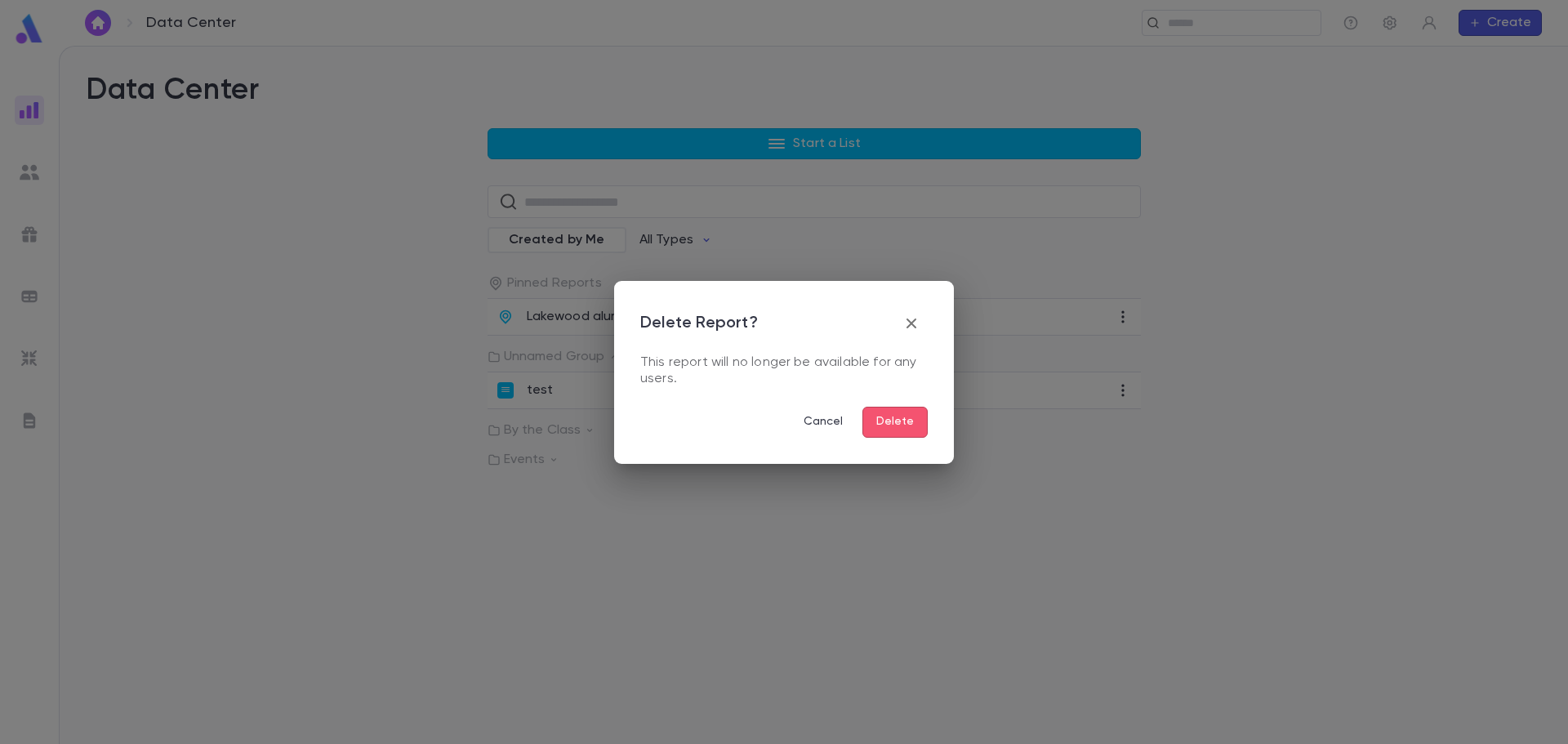
click at [901, 425] on button "Delete" at bounding box center [895, 422] width 66 height 31
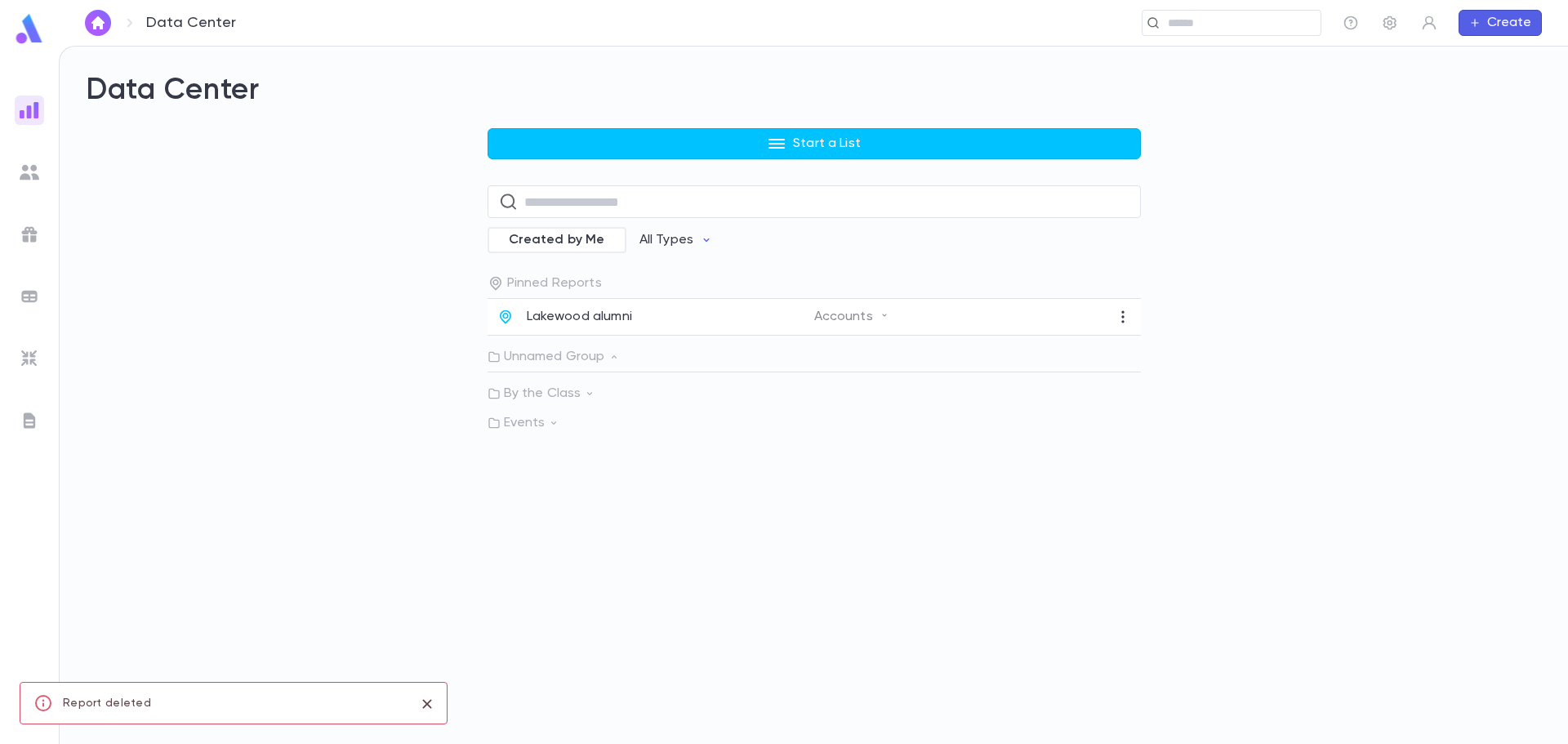
drag, startPoint x: 427, startPoint y: 704, endPoint x: 433, endPoint y: 697, distance: 9.2
click at [427, 703] on icon "close" at bounding box center [426, 703] width 9 height 9
click at [13, 32] on img at bounding box center [29, 28] width 33 height 32
